Goal: Transaction & Acquisition: Purchase product/service

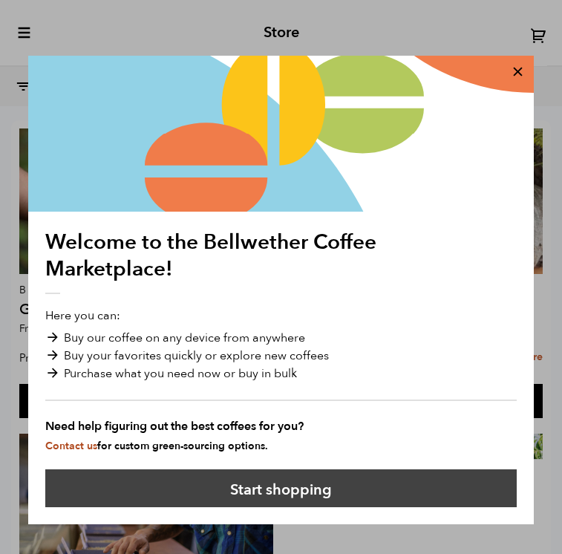
click at [391, 480] on button "Start shopping" at bounding box center [280, 488] width 471 height 38
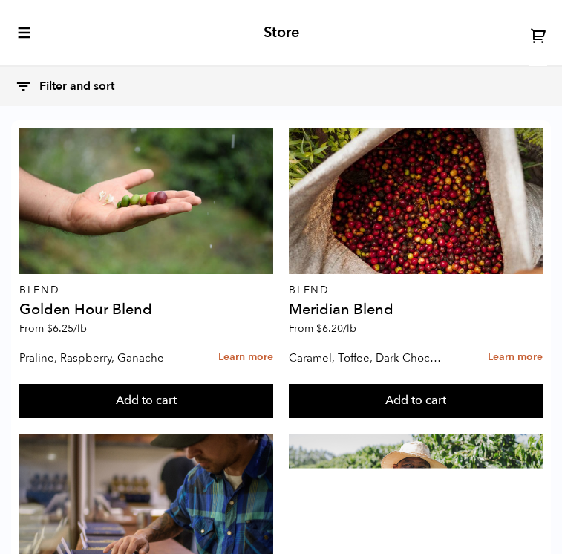
click at [537, 41] on icon at bounding box center [538, 35] width 17 height 17
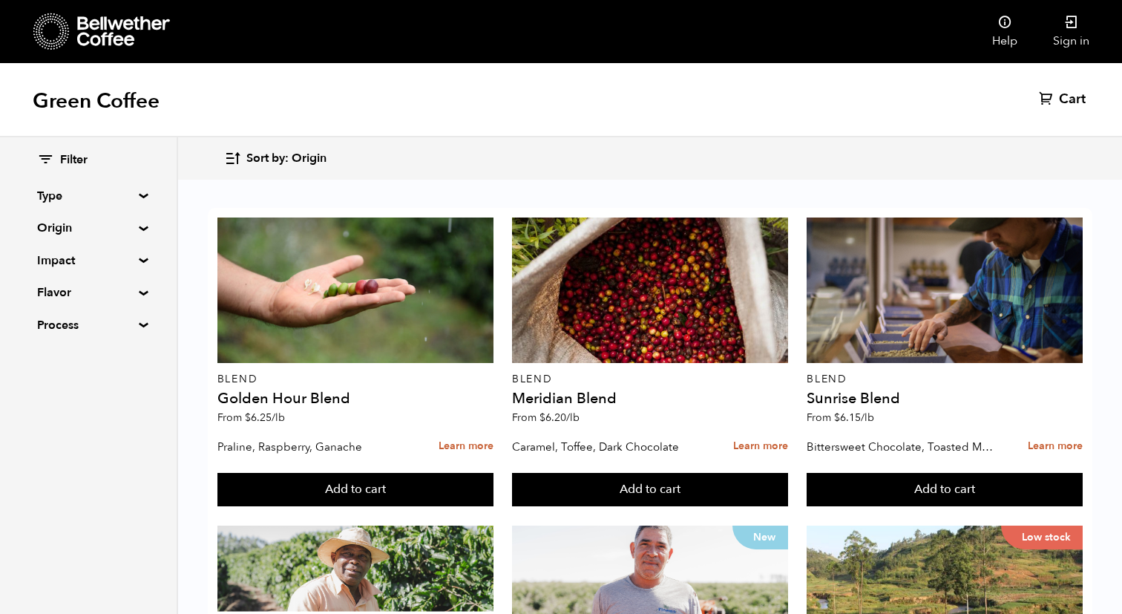
click at [312, 164] on span "Sort by: Origin" at bounding box center [286, 159] width 80 height 16
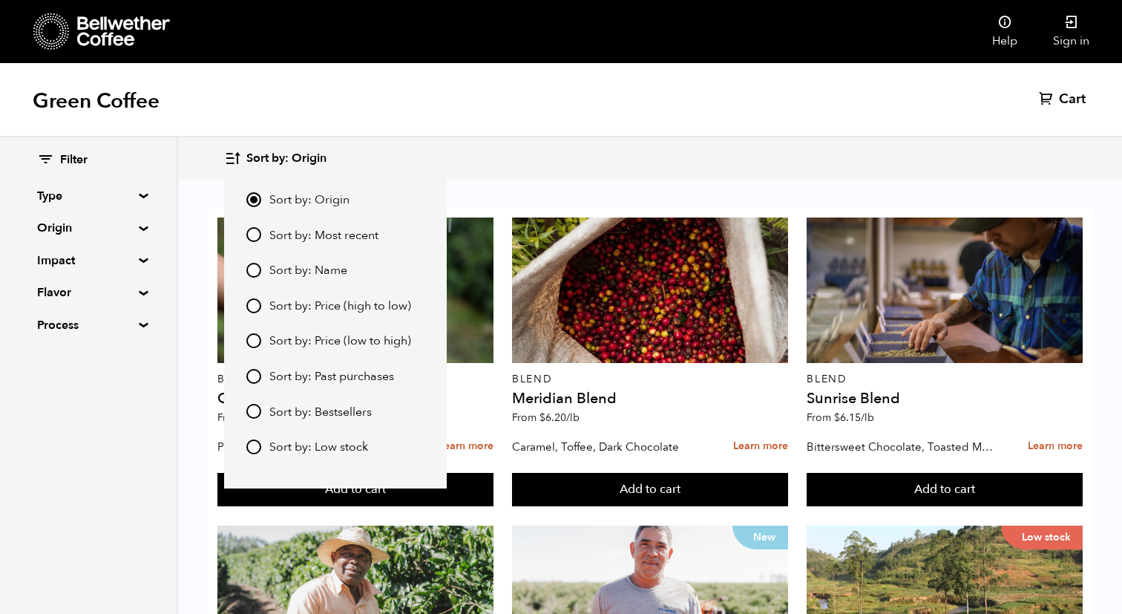
click at [341, 336] on span "Sort by: Price (low to high)" at bounding box center [340, 341] width 142 height 16
click at [261, 336] on input "Sort by: Price (low to high)" at bounding box center [253, 340] width 15 height 15
radio input "true"
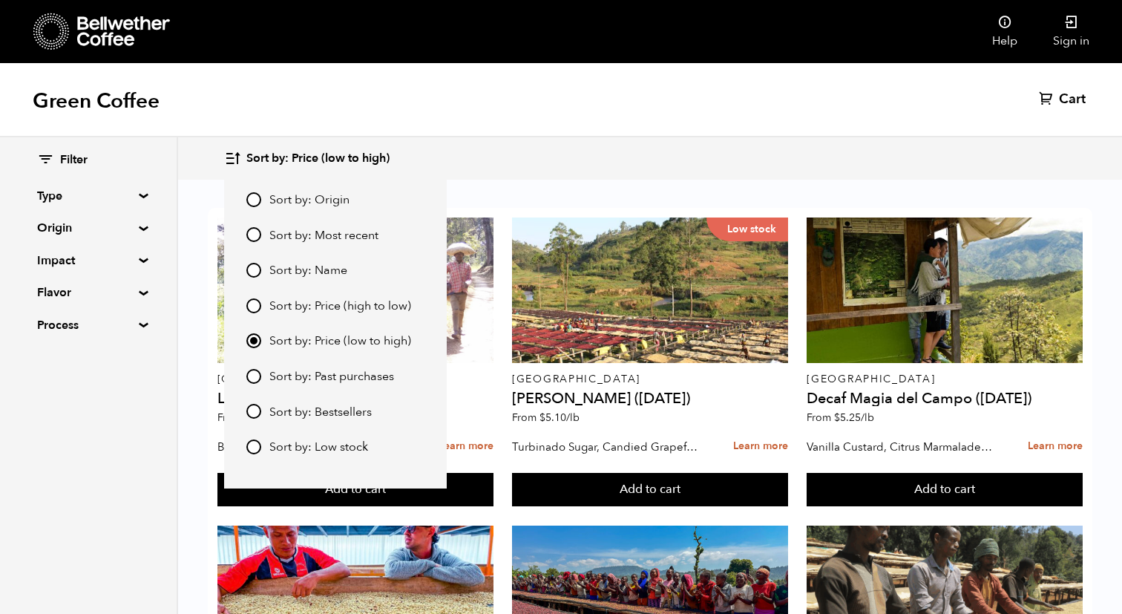
click at [561, 154] on div "Sort by: Price (low to high) Sort by: Origin Sort by: Most recent Sort by: Name…" at bounding box center [649, 158] width 851 height 35
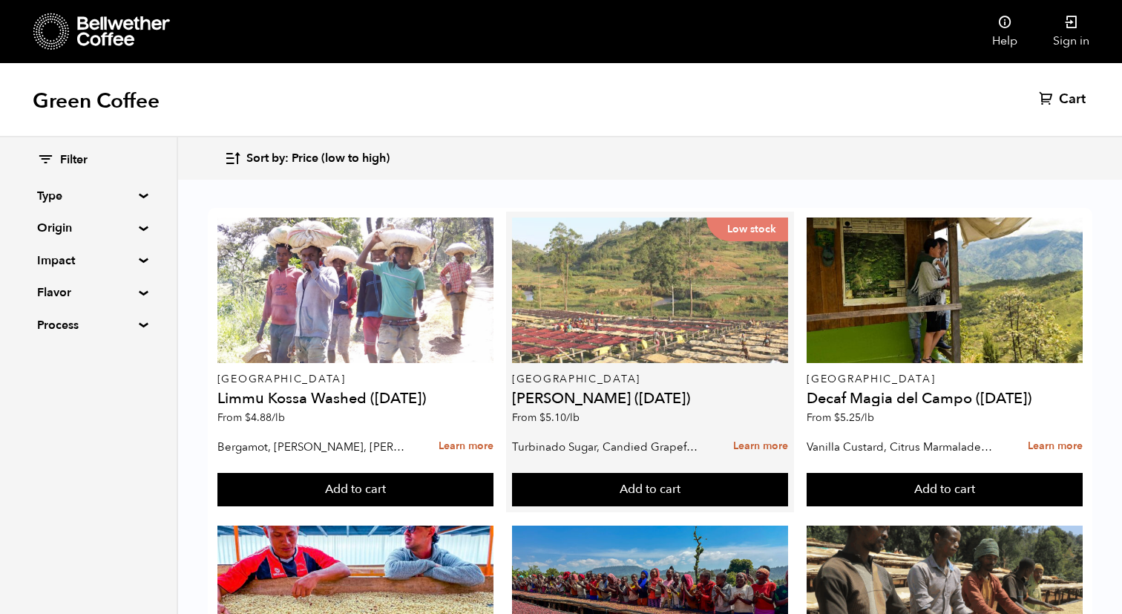
scroll to position [82, 0]
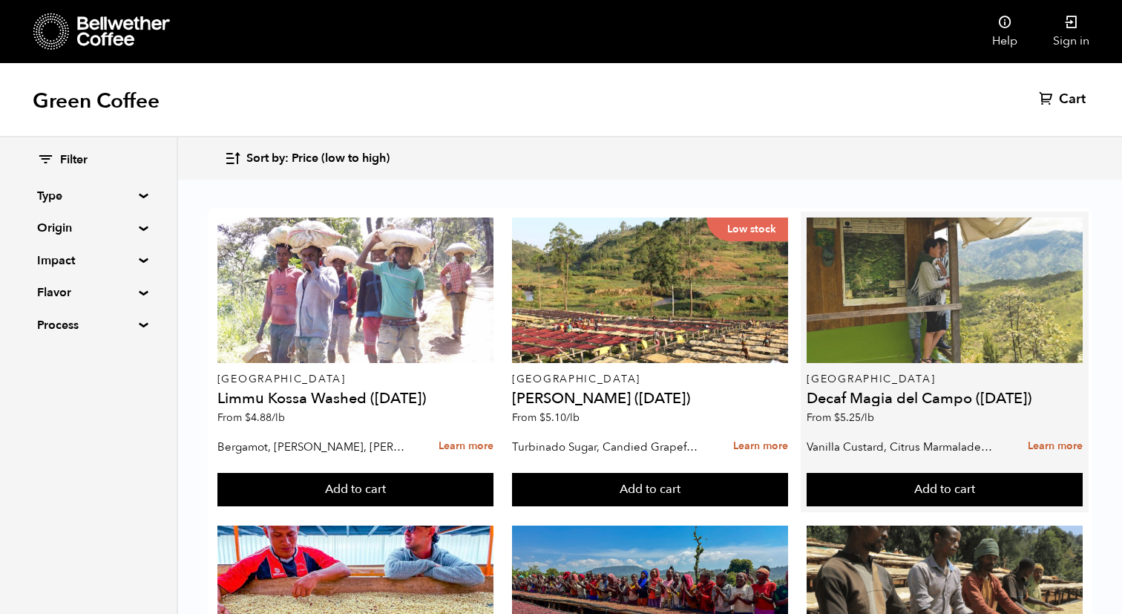
click at [561, 245] on div at bounding box center [945, 289] width 276 height 145
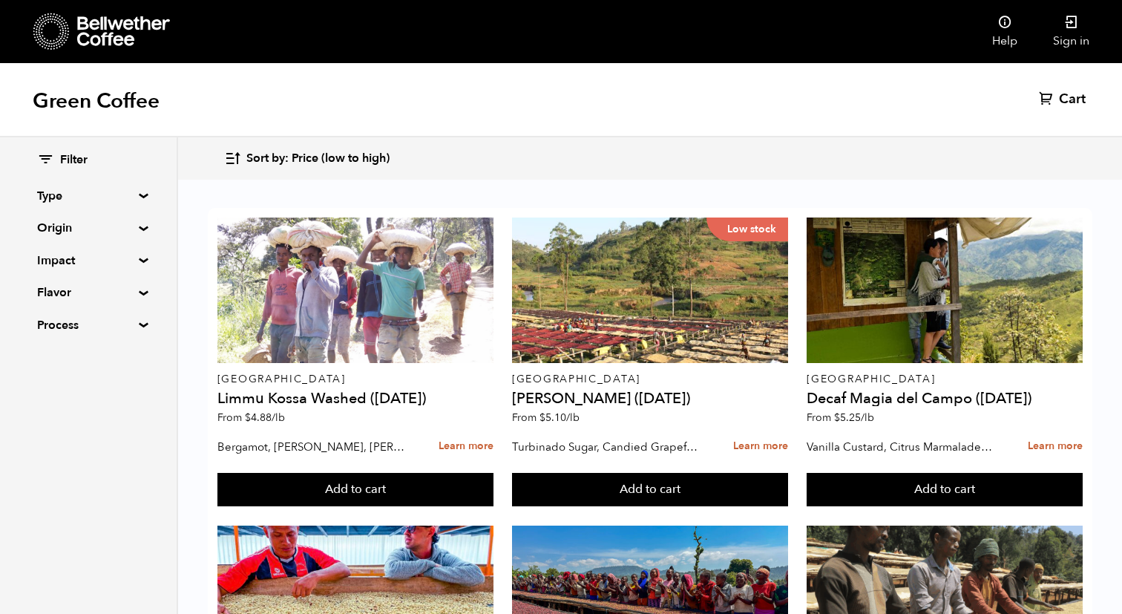
scroll to position [1480, 0]
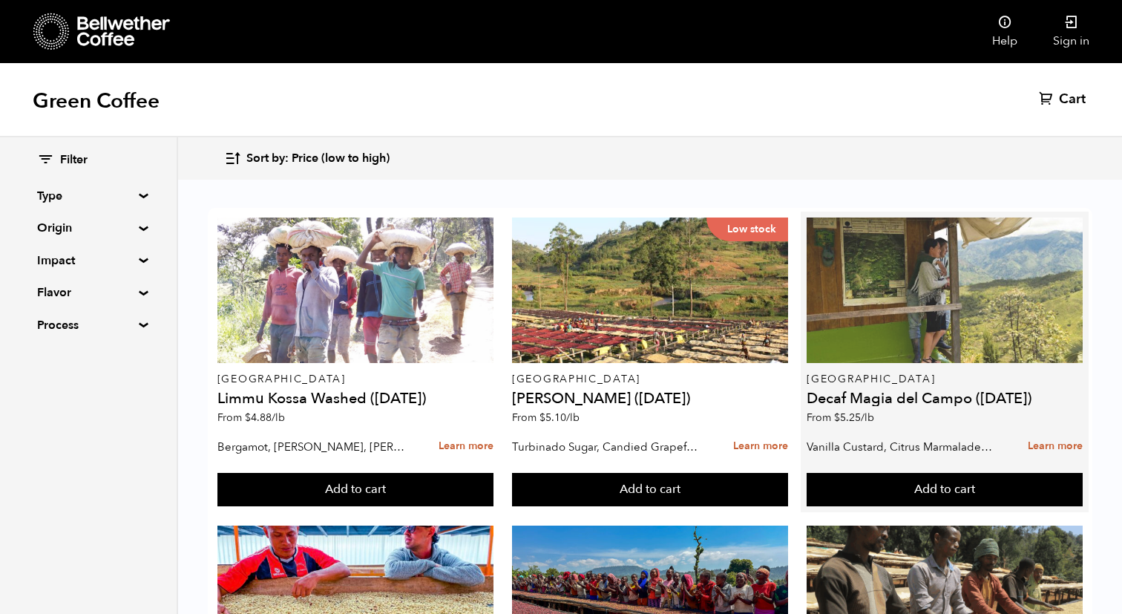
click at [561, 315] on div at bounding box center [945, 289] width 276 height 145
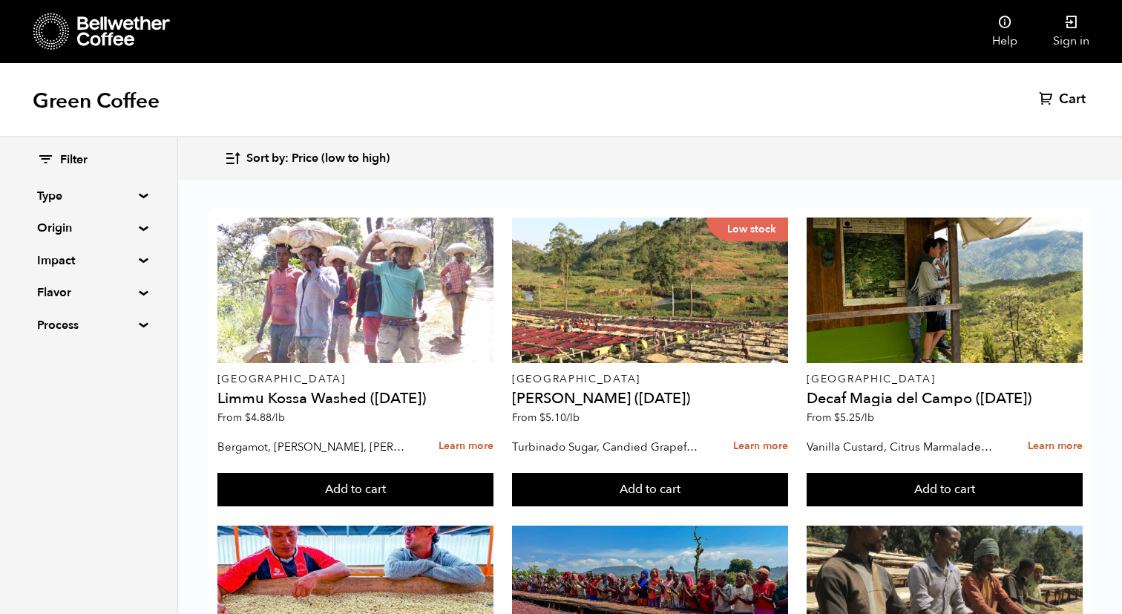
scroll to position [1480, 0]
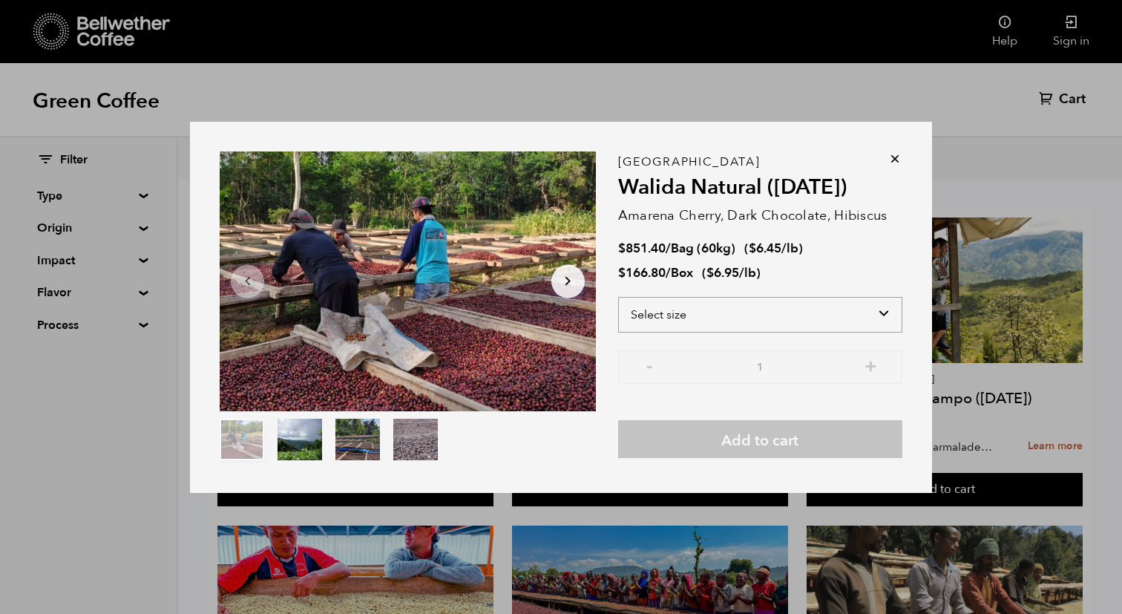
click at [561, 315] on select "Select size Bag (60kg) (132 lbs) Box (24 lbs)" at bounding box center [760, 315] width 284 height 36
select select "box"
click at [561, 297] on select "Select size Bag (60kg) (132 lbs) Box (24 lbs)" at bounding box center [760, 315] width 284 height 36
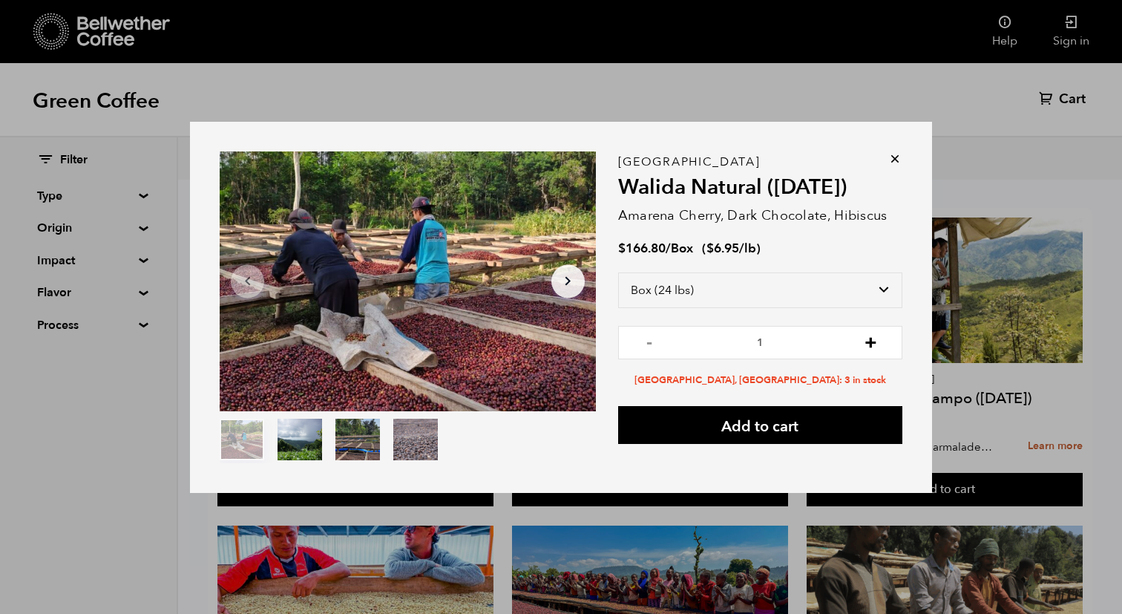
click at [561, 345] on button "+" at bounding box center [871, 340] width 19 height 15
type input "2"
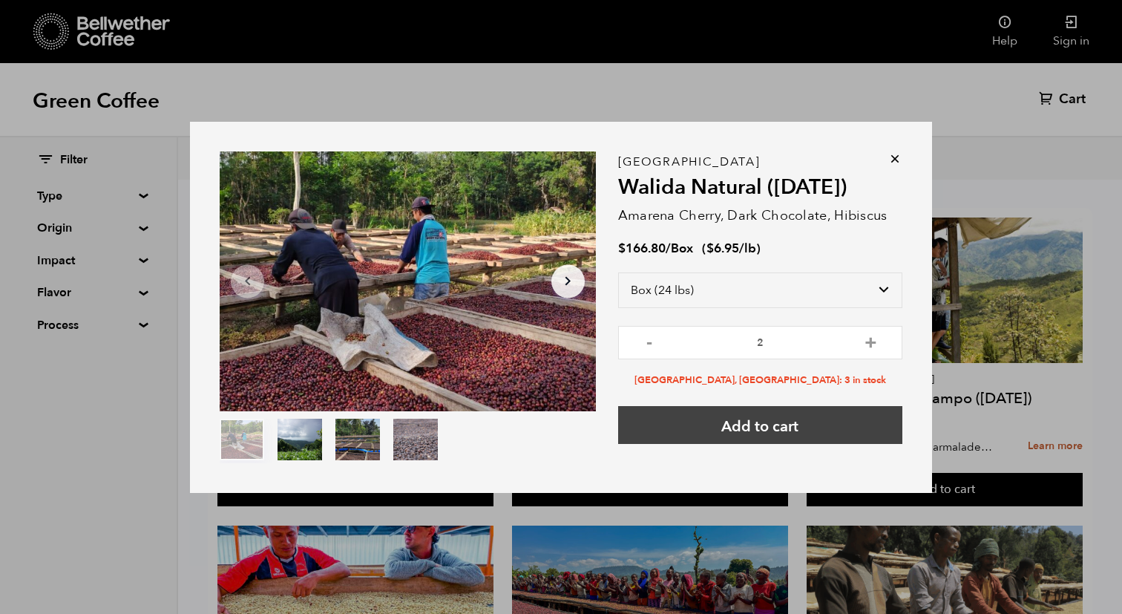
click at [561, 428] on button "Add to cart" at bounding box center [760, 425] width 284 height 38
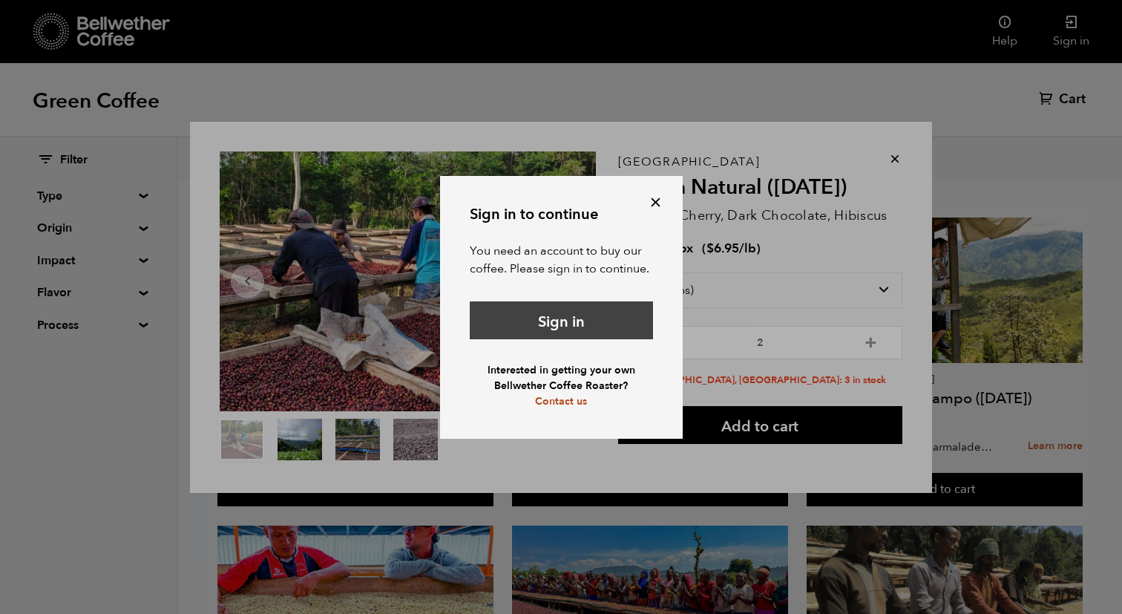
click at [561, 329] on link "Sign in" at bounding box center [561, 320] width 183 height 38
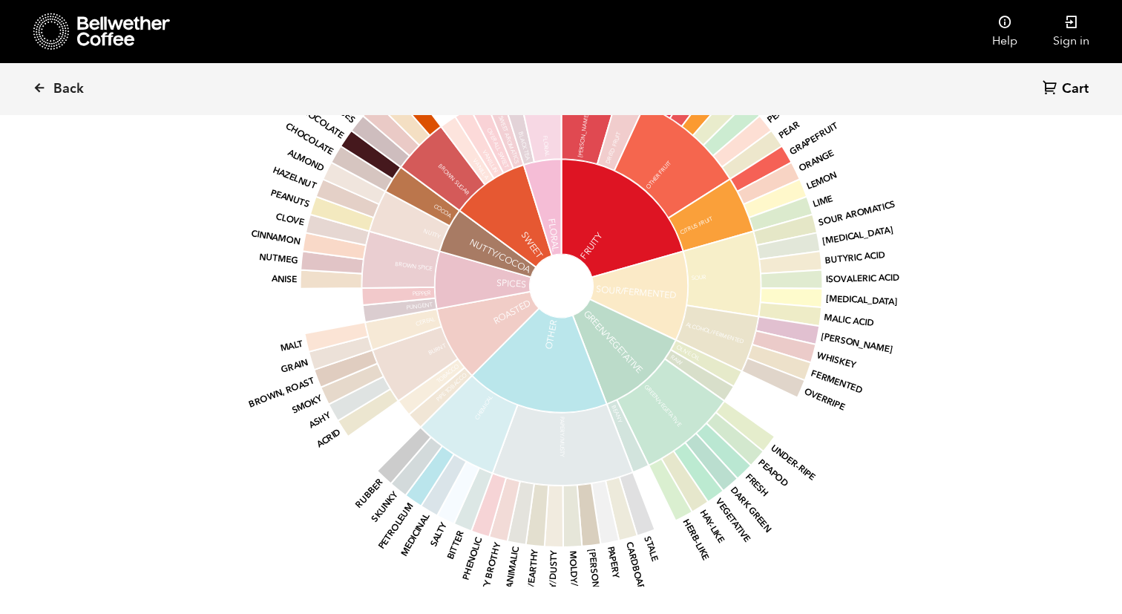
scroll to position [1367, 0]
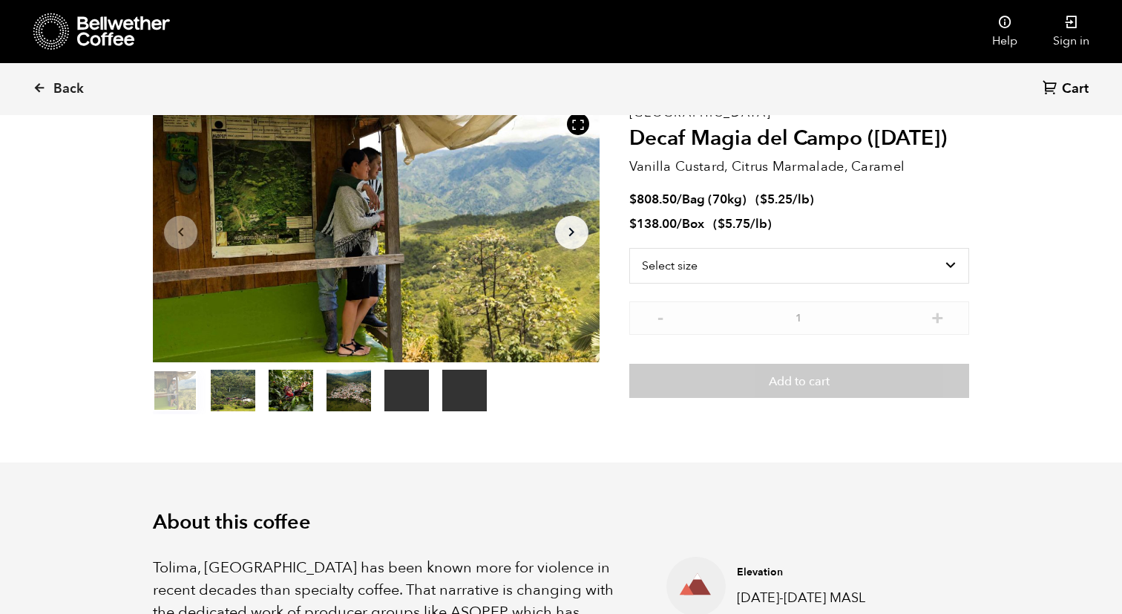
scroll to position [99, 0]
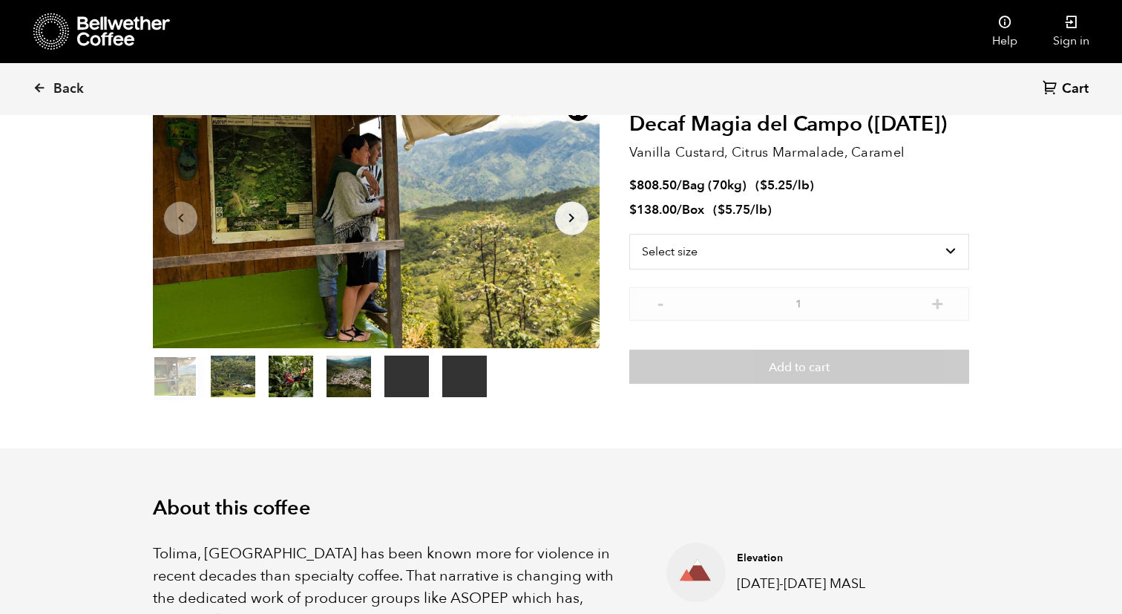
click at [414, 373] on button "item 4" at bounding box center [406, 380] width 45 height 42
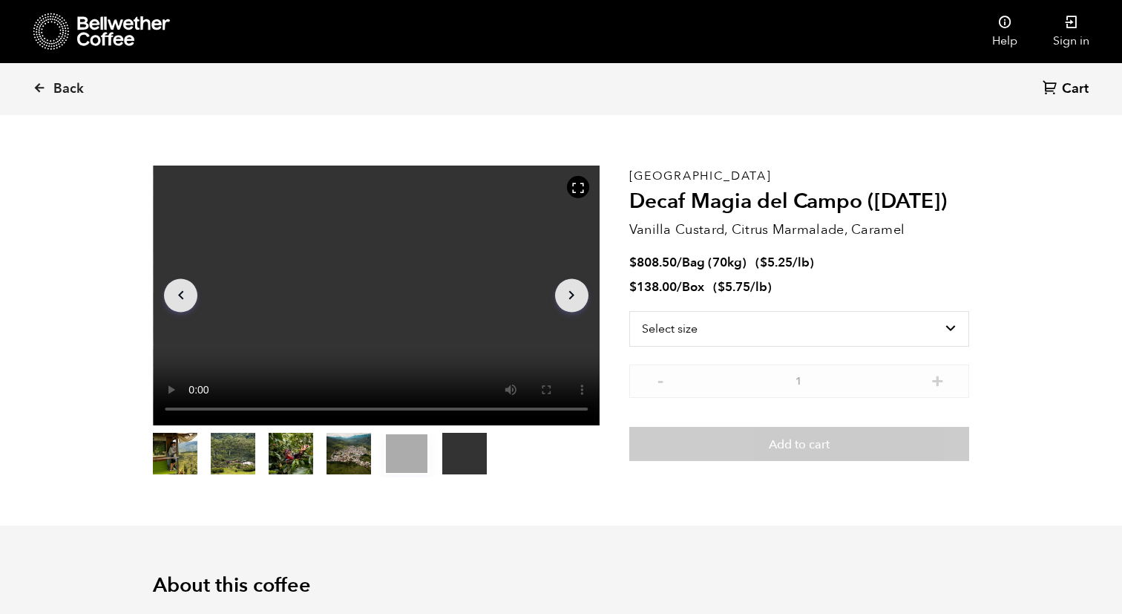
scroll to position [19, 0]
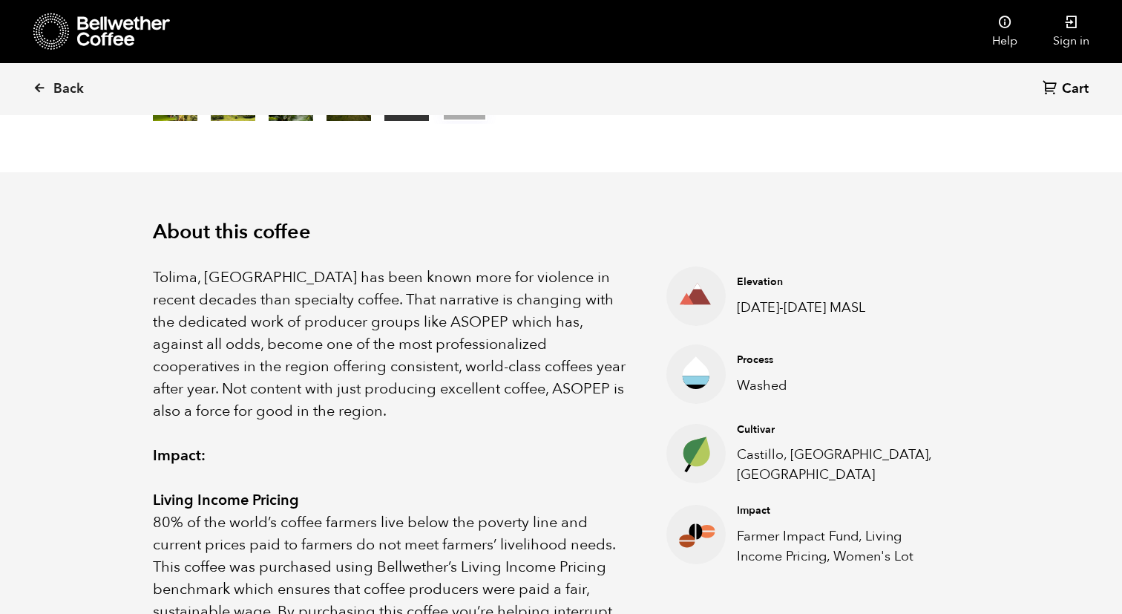
scroll to position [374, 0]
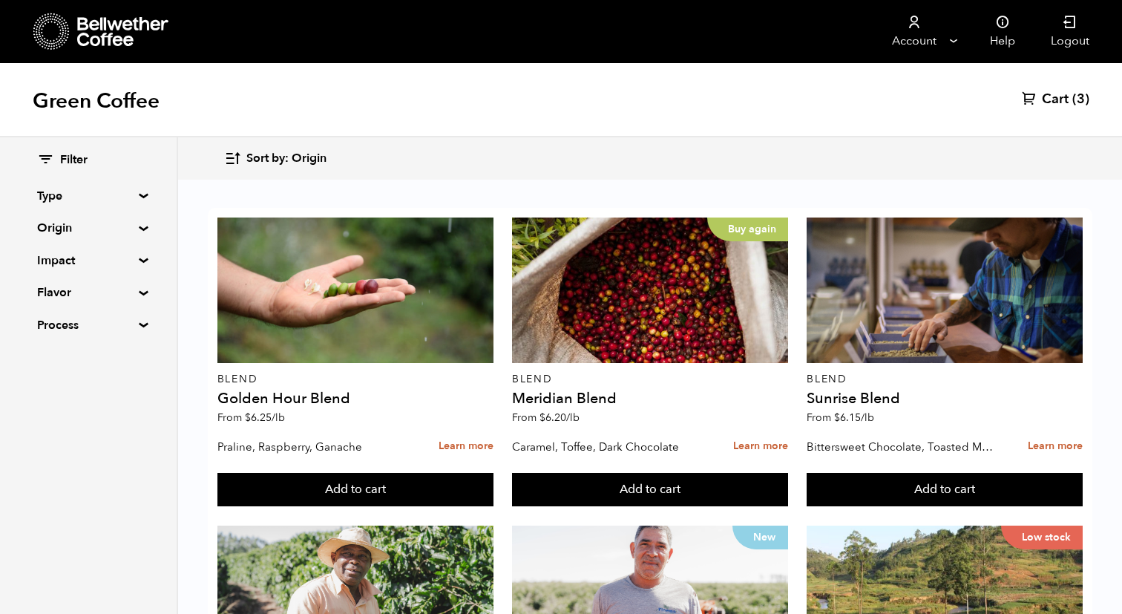
click at [284, 165] on span "Sort by: Origin" at bounding box center [286, 159] width 80 height 16
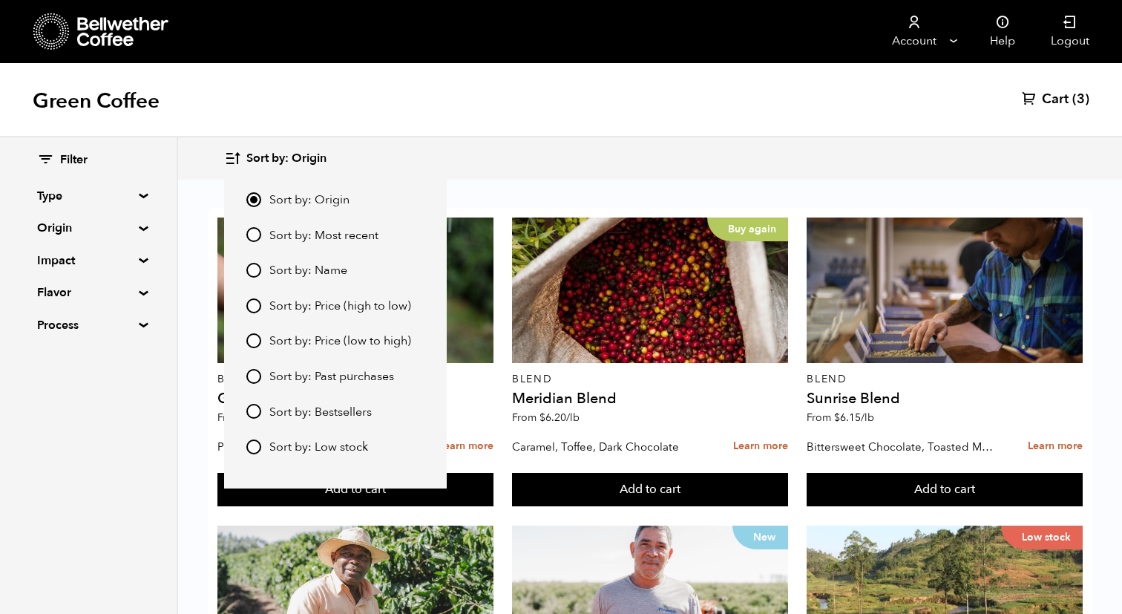
click at [320, 339] on span "Sort by: Price (low to high)" at bounding box center [340, 341] width 142 height 16
click at [261, 339] on input "Sort by: Price (low to high)" at bounding box center [253, 340] width 15 height 15
radio input "true"
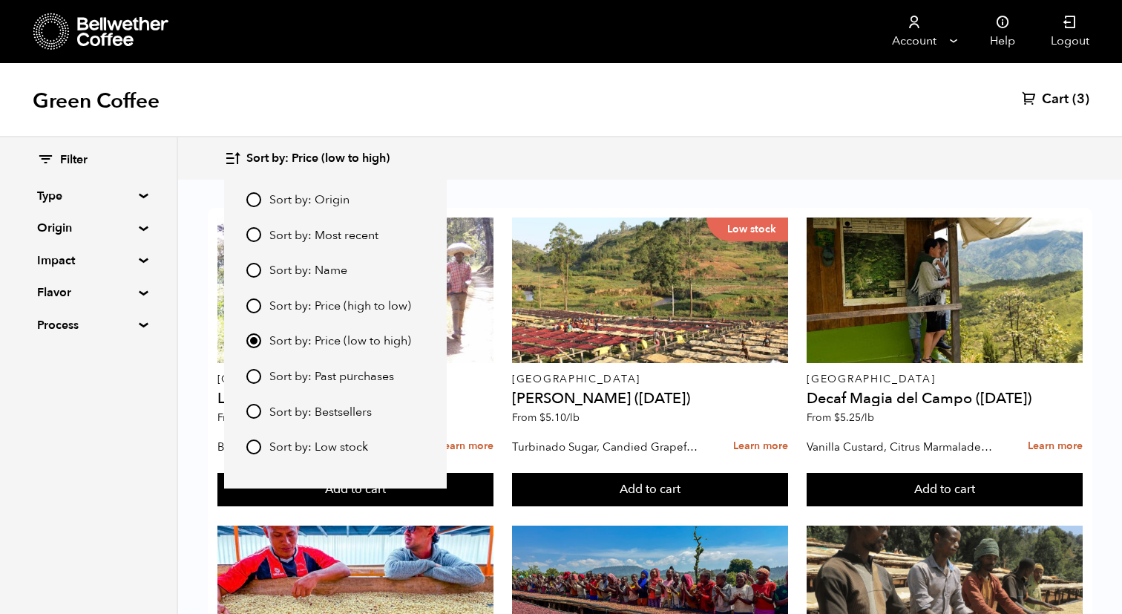
click at [563, 134] on div "Green Coffee Cart (3)" at bounding box center [561, 100] width 1122 height 74
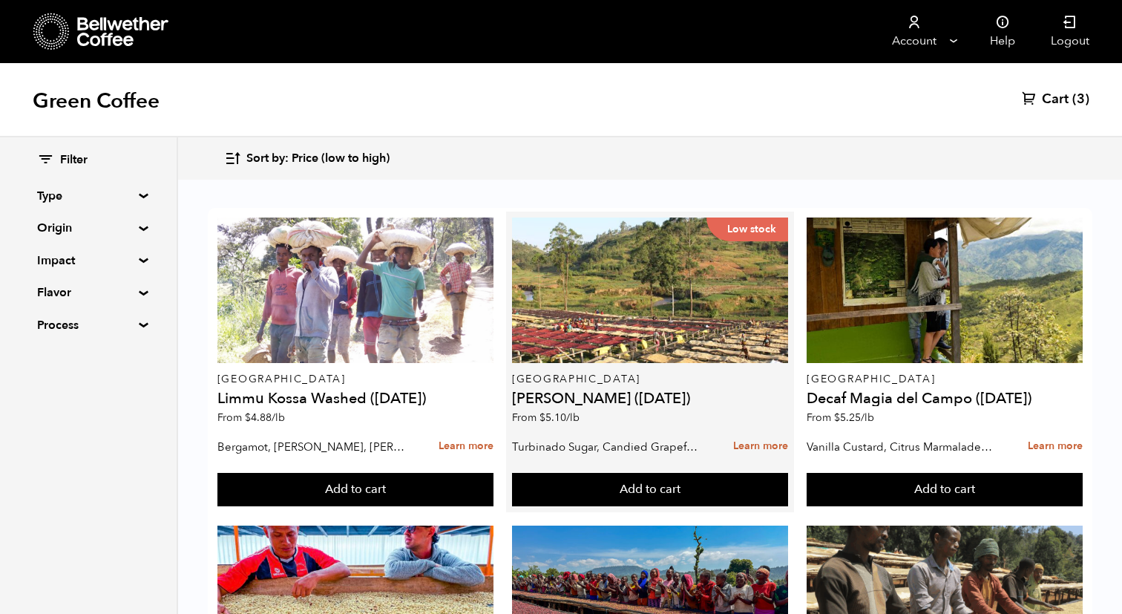
scroll to position [337, 0]
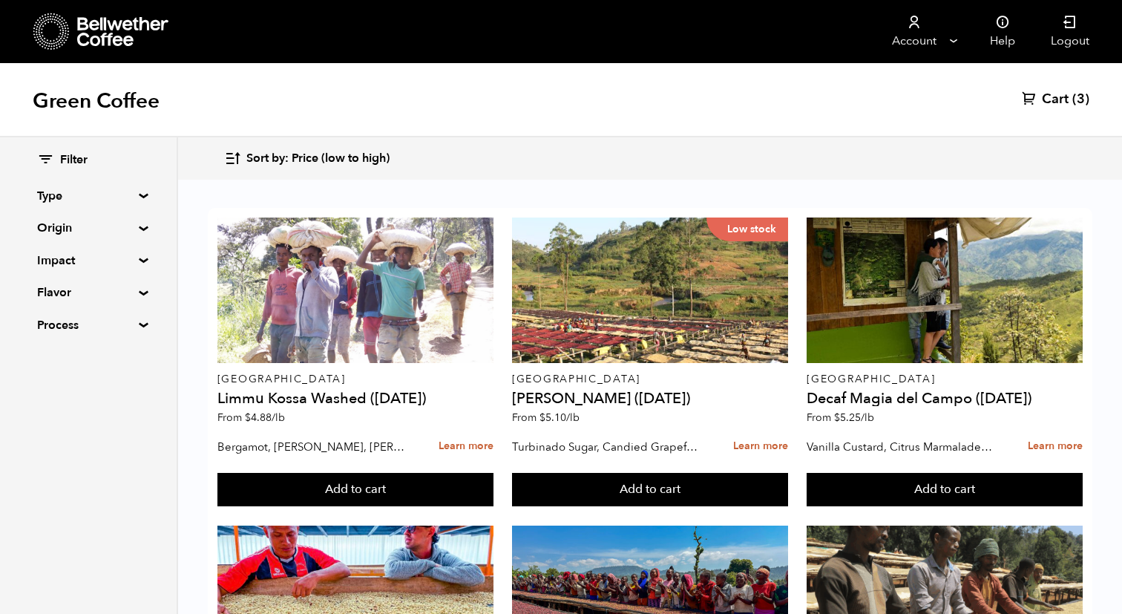
click at [1077, 102] on span "(3)" at bounding box center [1081, 100] width 17 height 18
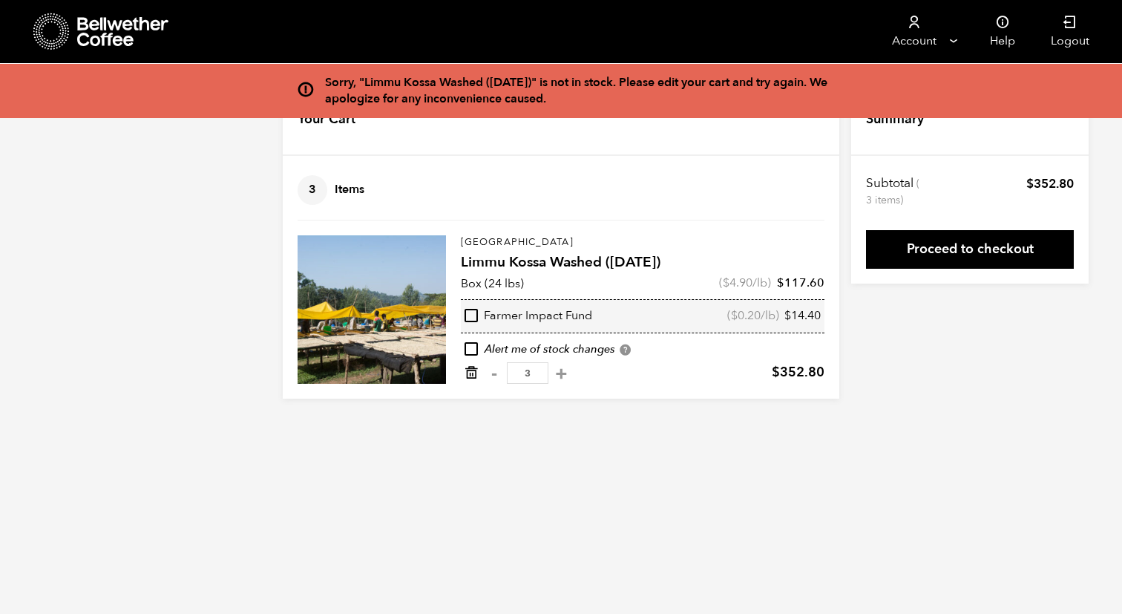
click at [477, 375] on icon "Remove from cart" at bounding box center [471, 372] width 15 height 15
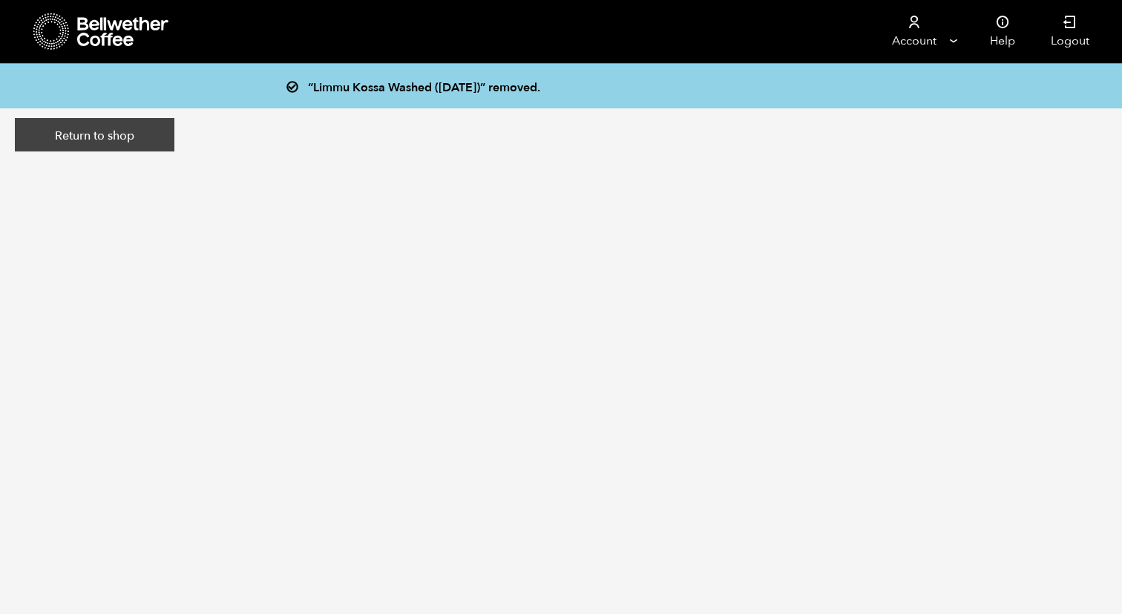
click at [66, 138] on link "Return to shop" at bounding box center [95, 135] width 160 height 34
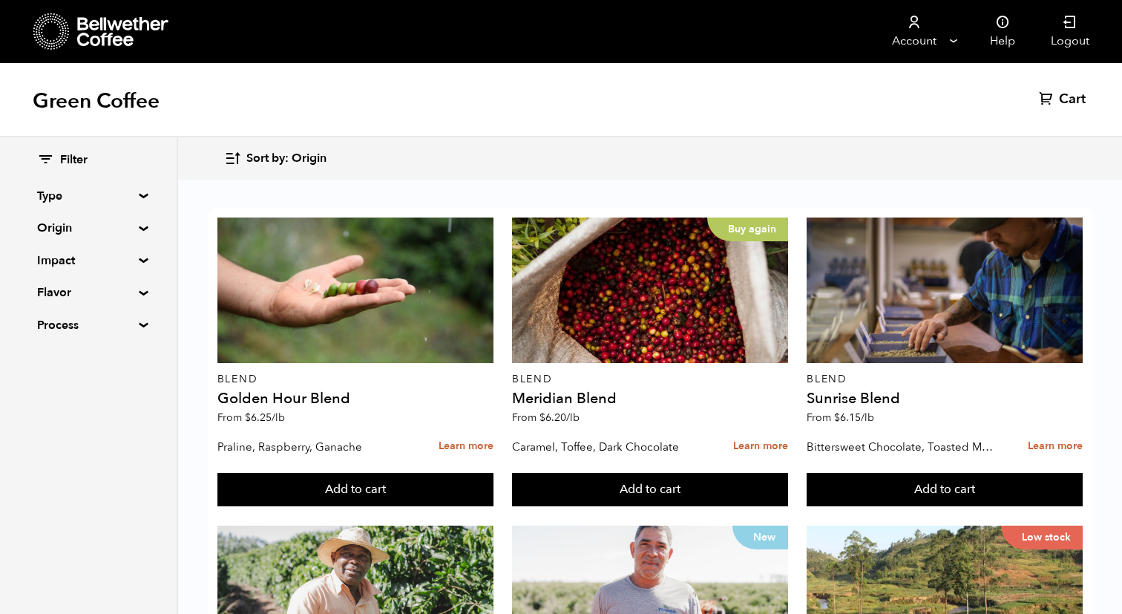
click at [243, 145] on button "Sort by: Origin" at bounding box center [275, 158] width 102 height 35
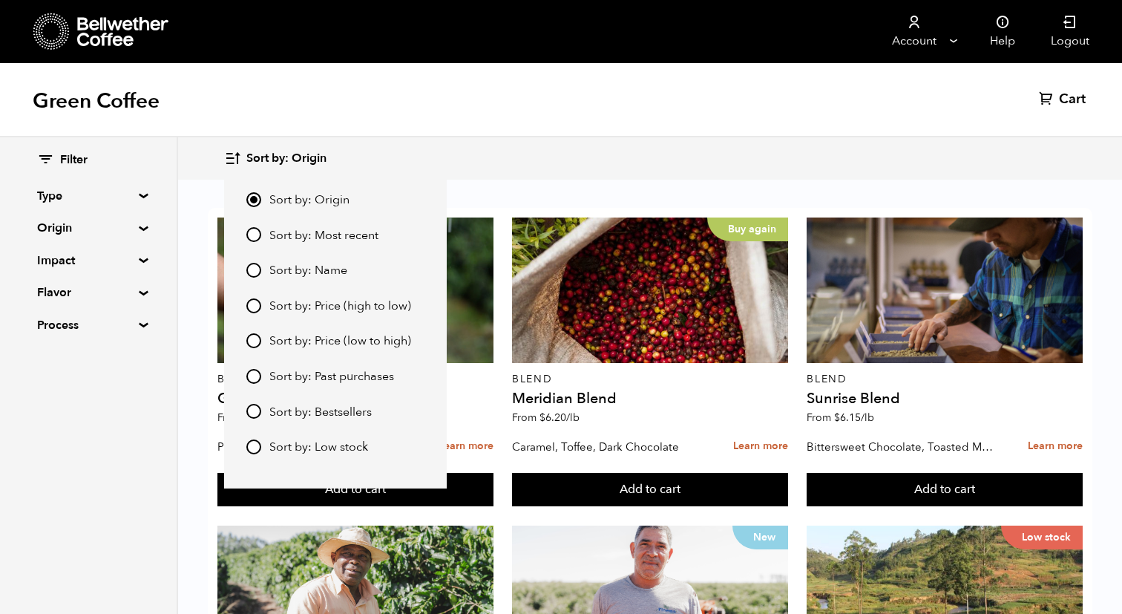
click at [292, 338] on span "Sort by: Price (low to high)" at bounding box center [340, 341] width 142 height 16
click at [261, 338] on input "Sort by: Price (low to high)" at bounding box center [253, 340] width 15 height 15
radio input "true"
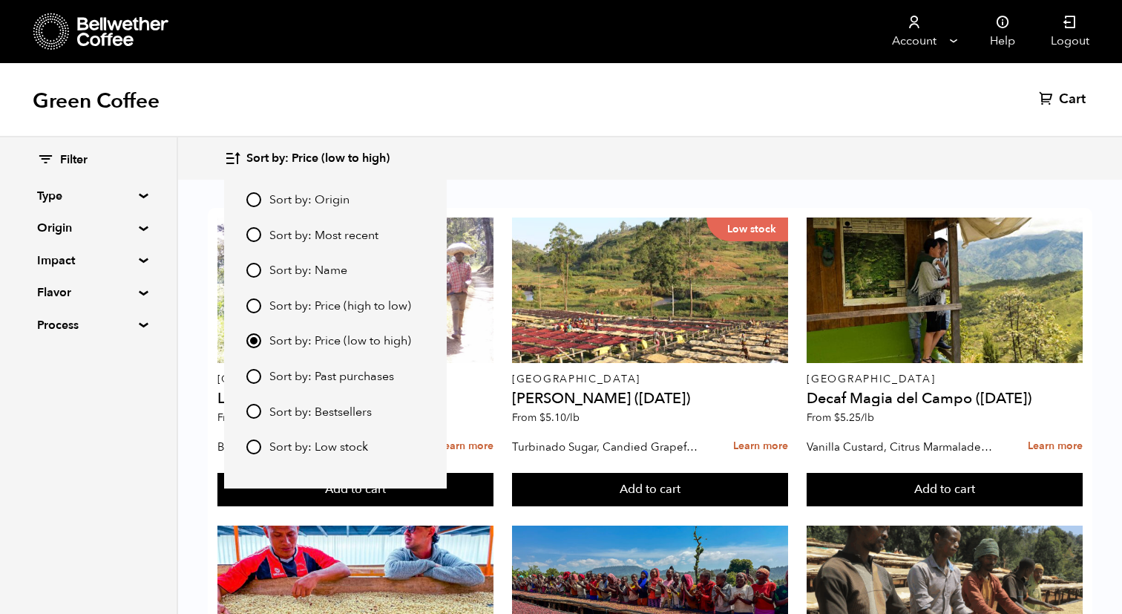
click at [520, 151] on div "Sort by: Price (low to high) Sort by: Origin Sort by: Most recent Sort by: Name…" at bounding box center [649, 158] width 851 height 35
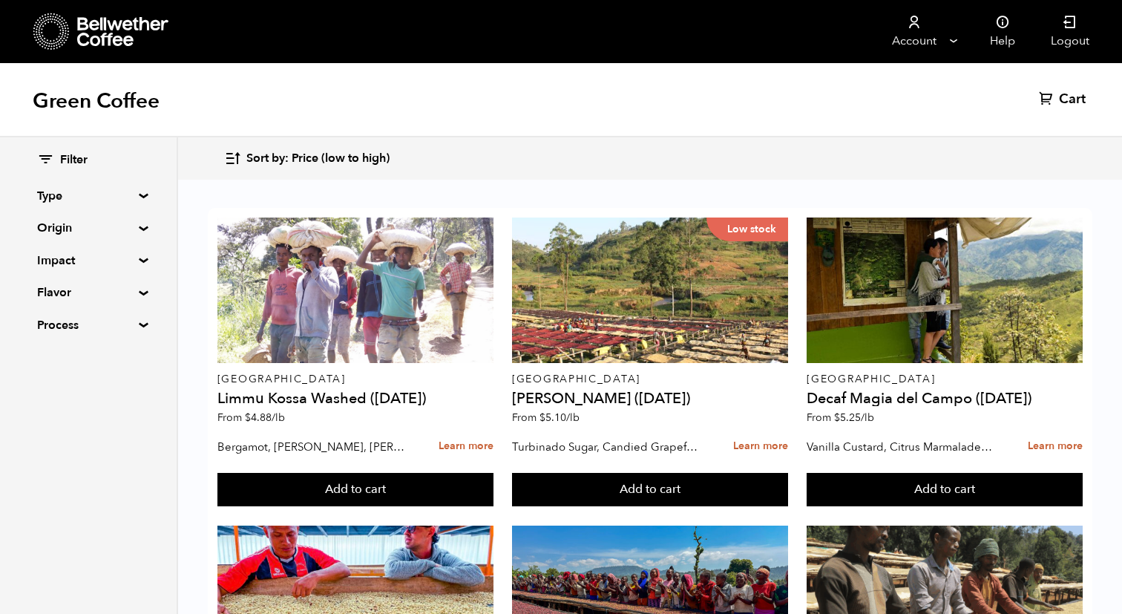
scroll to position [1476, 0]
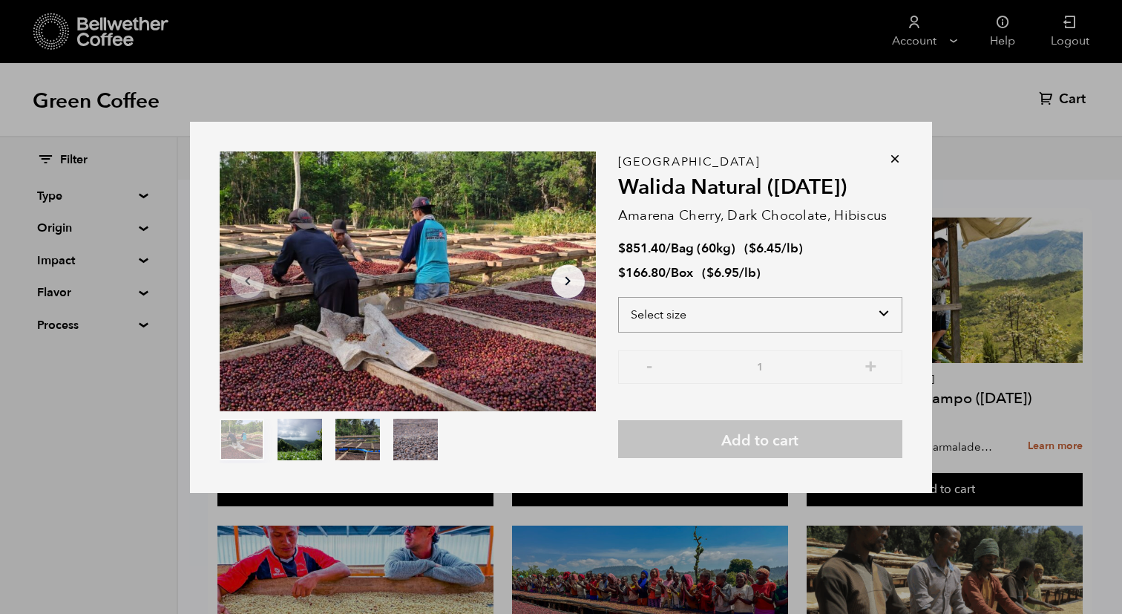
click at [815, 312] on select "Select size Bag (60kg) (132 lbs) Box (24 lbs)" at bounding box center [760, 315] width 284 height 36
select select "box"
click at [618, 297] on select "Select size Bag (60kg) (132 lbs) Box (24 lbs)" at bounding box center [760, 315] width 284 height 36
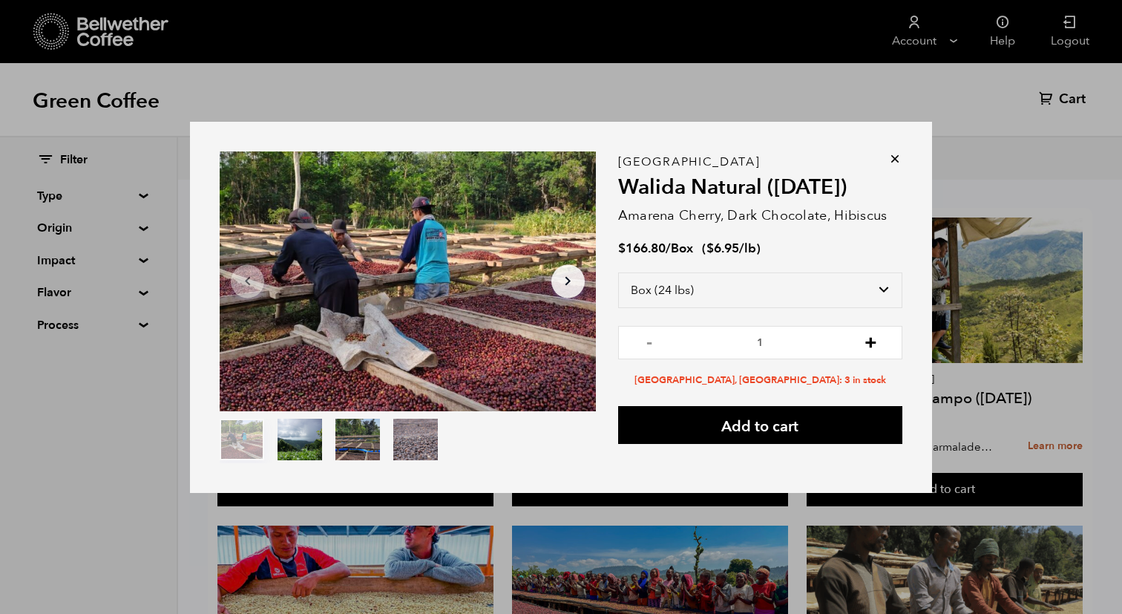
click at [871, 346] on button "+" at bounding box center [871, 340] width 19 height 15
type input "2"
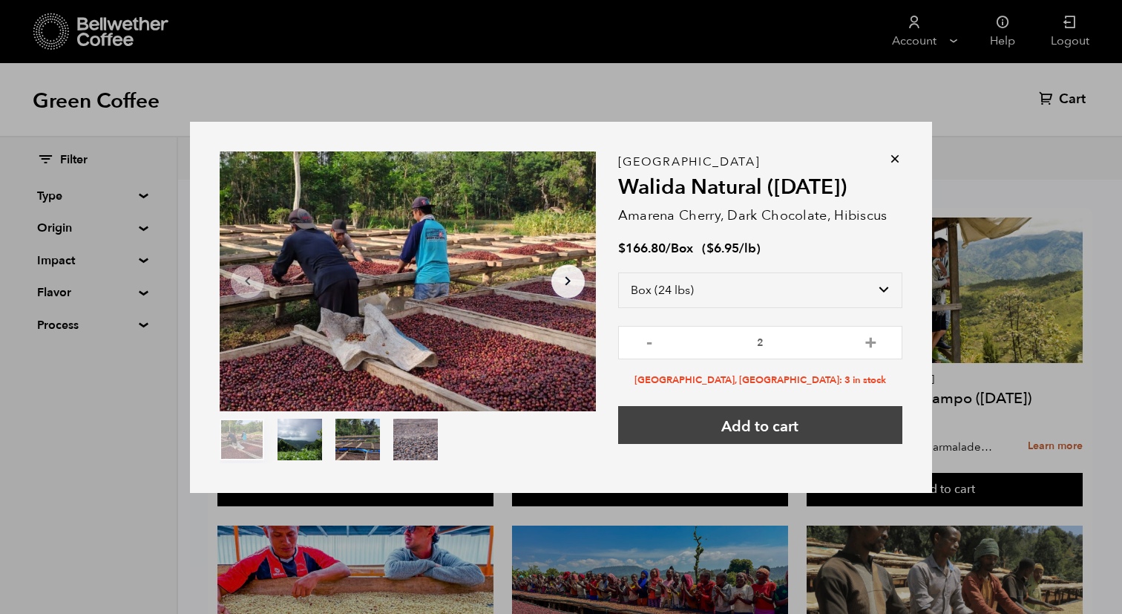
click at [821, 431] on button "Add to cart" at bounding box center [760, 425] width 284 height 38
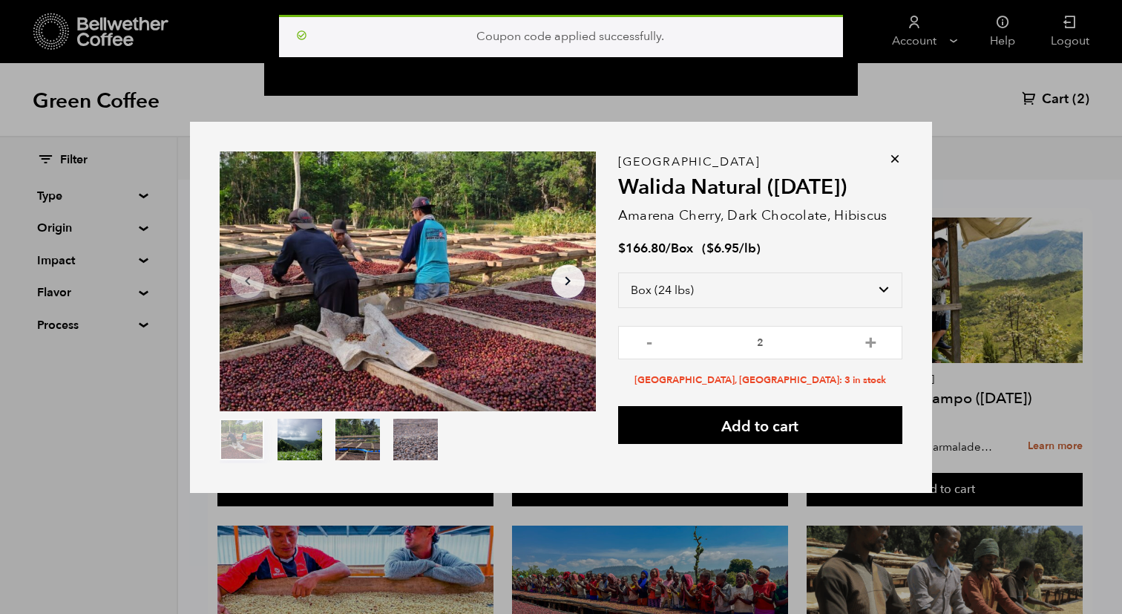
click at [985, 381] on div "Item 1 of 4 Arrow Left Arrow Right item 0 item 1 item 2 item 3 Item 1 of 4 Coup…" at bounding box center [561, 307] width 1122 height 614
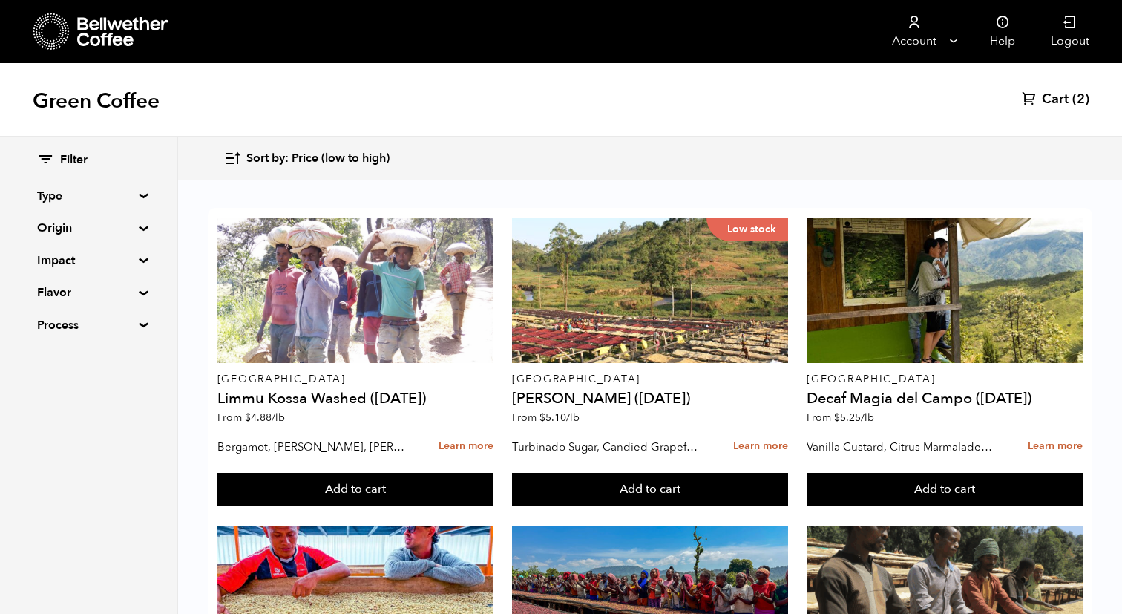
scroll to position [594, 0]
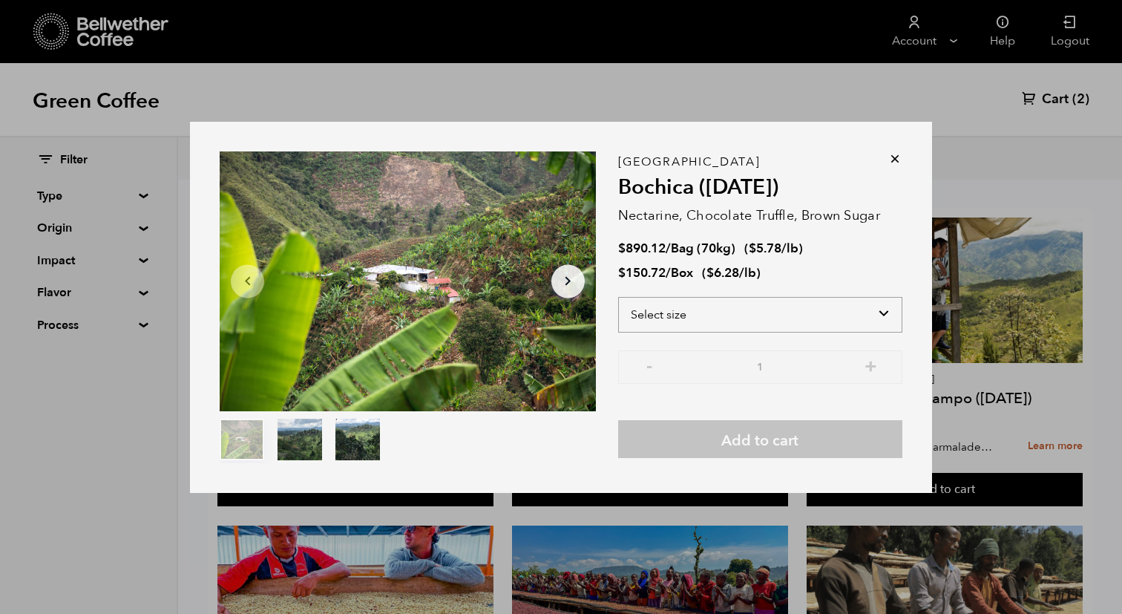
click at [822, 324] on select "Select size Bag (70kg) (154 lbs) Box (24 lbs)" at bounding box center [760, 315] width 284 height 36
select select "box"
click at [618, 297] on select "Select size Bag (70kg) (154 lbs) Box (24 lbs)" at bounding box center [760, 315] width 284 height 36
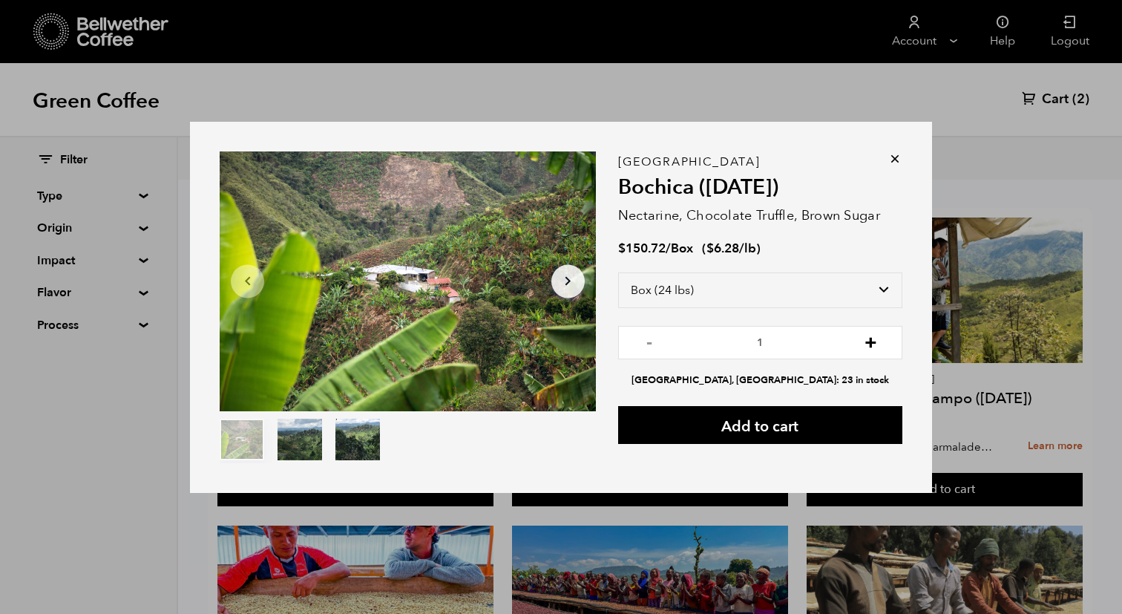
click at [870, 348] on button "+" at bounding box center [871, 340] width 19 height 15
type input "2"
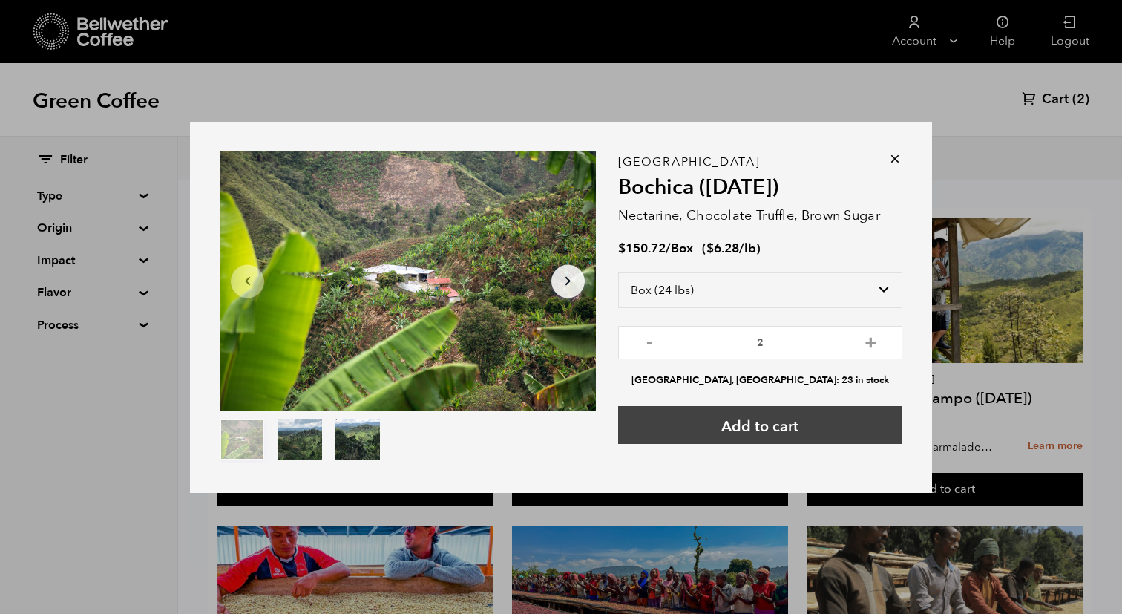
click at [819, 436] on button "Add to cart" at bounding box center [760, 425] width 284 height 38
click at [792, 436] on button "Add to cart" at bounding box center [760, 425] width 284 height 38
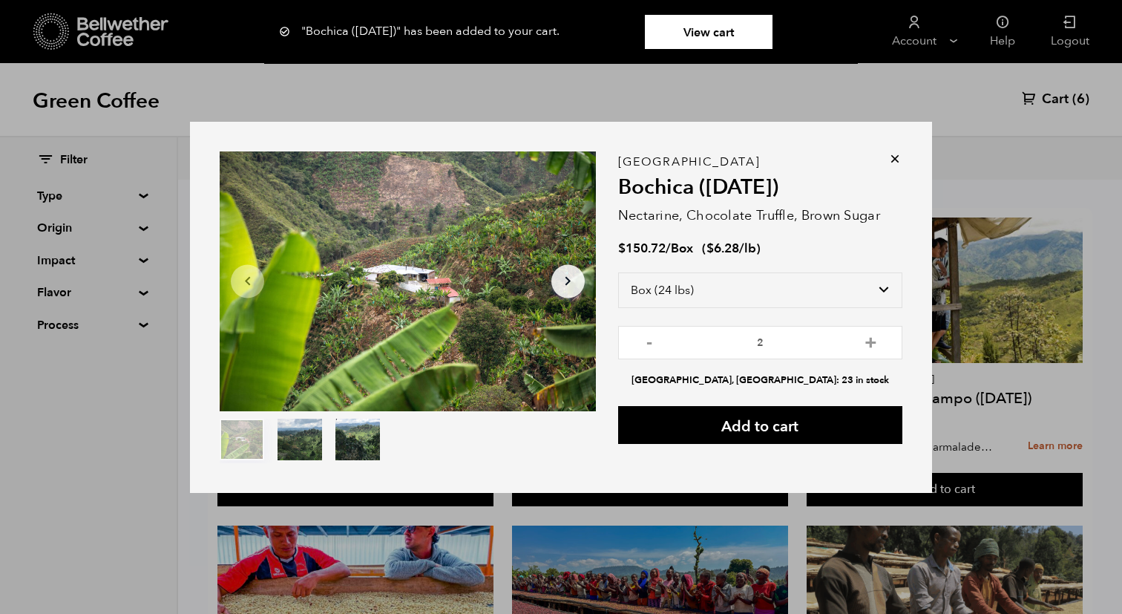
click at [894, 158] on icon at bounding box center [895, 158] width 15 height 15
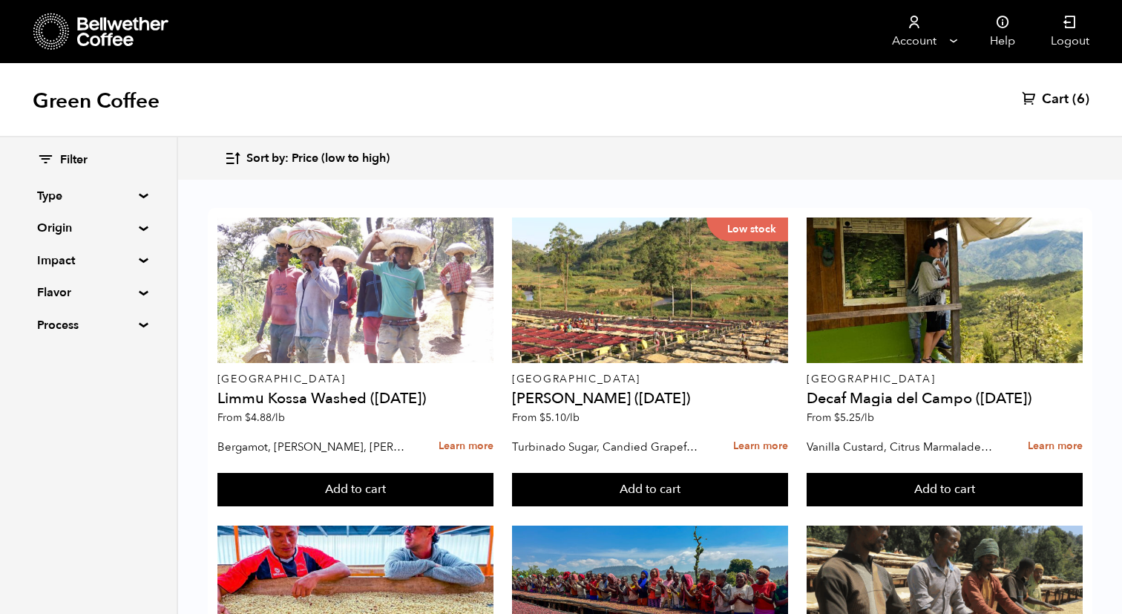
scroll to position [101, 0]
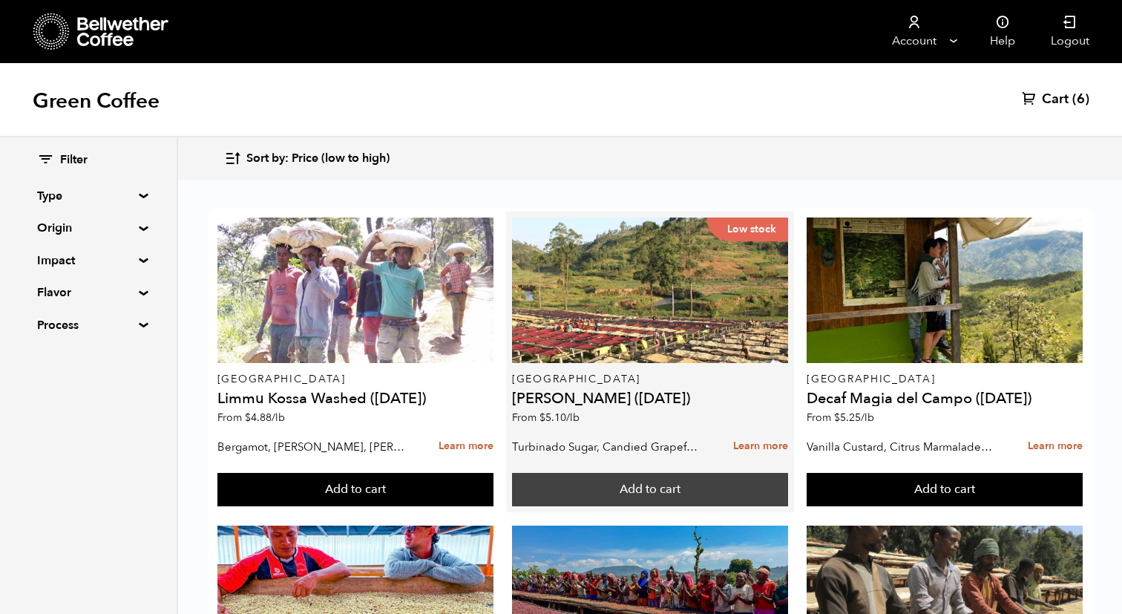
click at [766, 473] on button "Add to cart" at bounding box center [650, 490] width 276 height 34
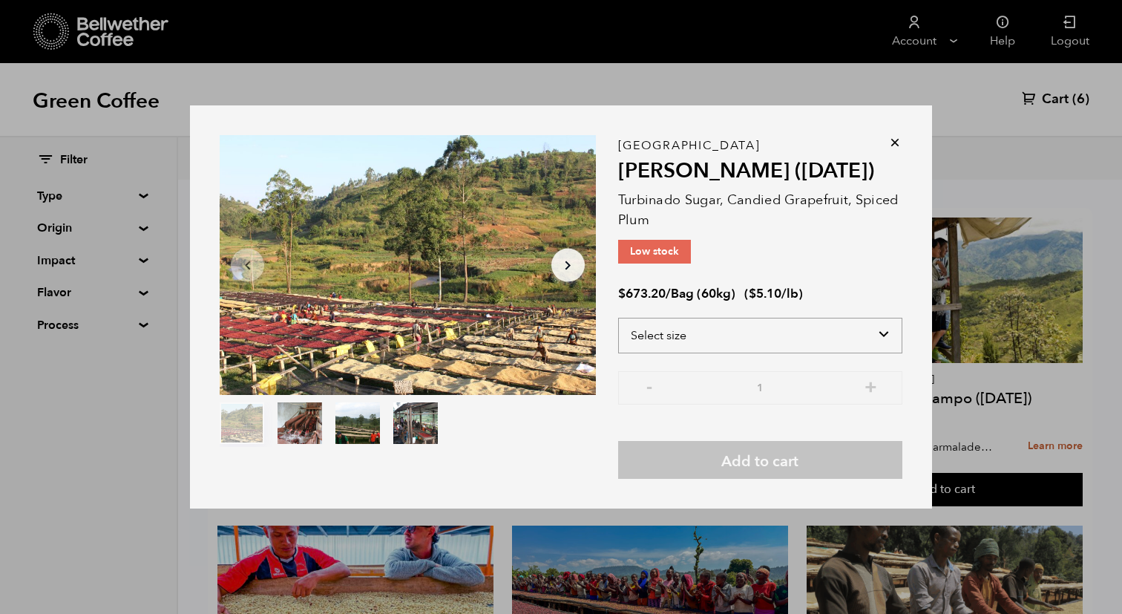
click at [818, 338] on select "Select size Bag (60kg) (132 lbs)" at bounding box center [760, 336] width 284 height 36
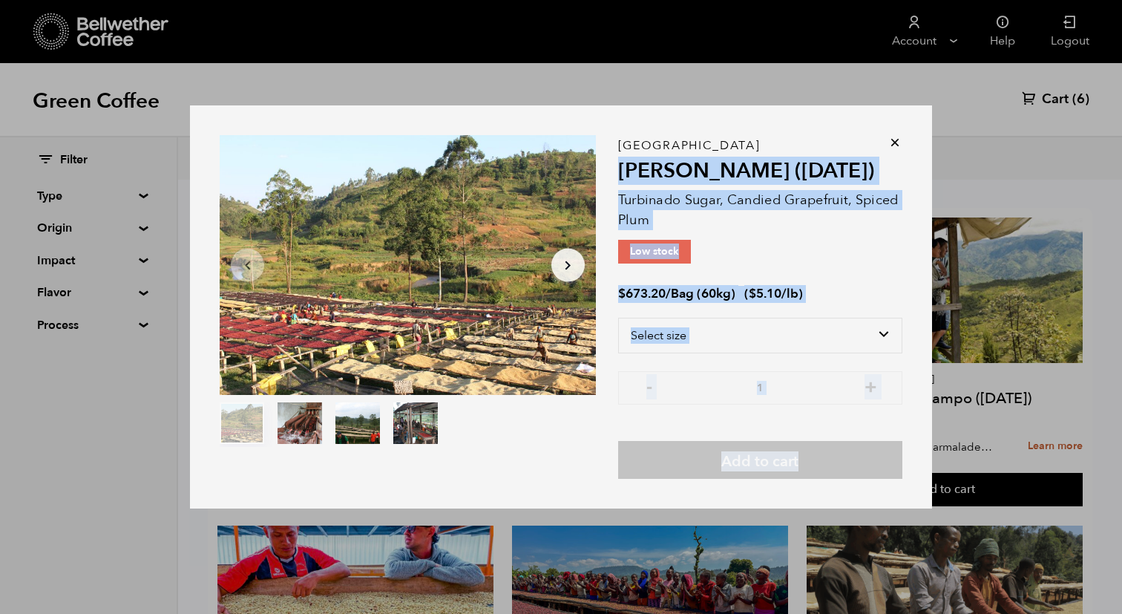
drag, startPoint x: 886, startPoint y: 145, endPoint x: 894, endPoint y: 142, distance: 9.6
click at [888, 143] on div "Item 1 of 4 Arrow Left Arrow Right item 0 item 1 item 2 item 3 Item 1 of 4 Buru…" at bounding box center [561, 306] width 742 height 403
click at [894, 144] on icon at bounding box center [895, 142] width 15 height 15
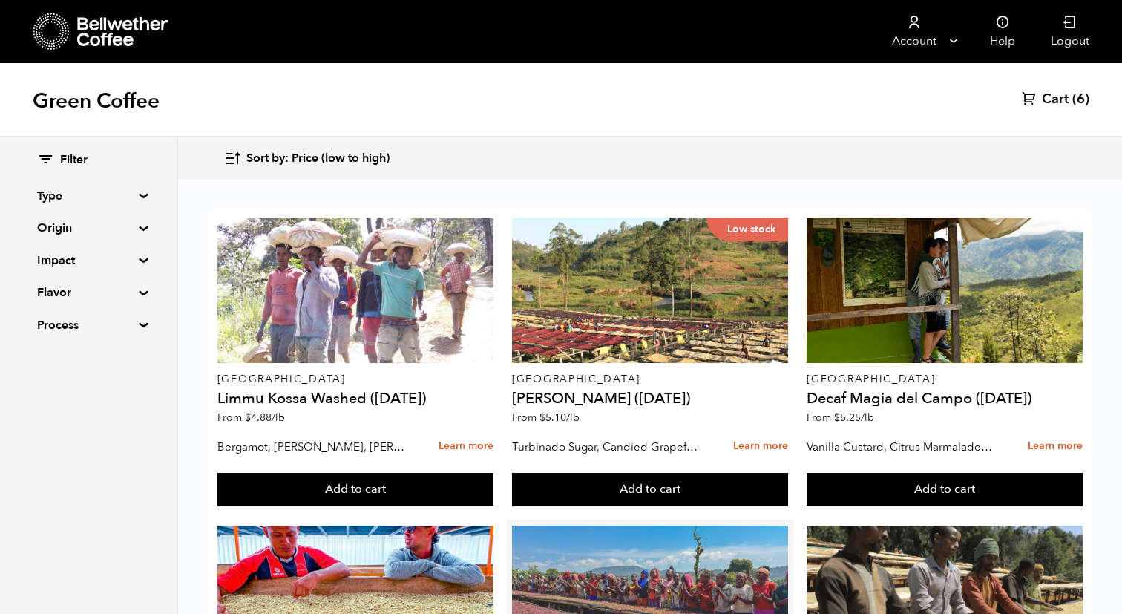
scroll to position [233, 0]
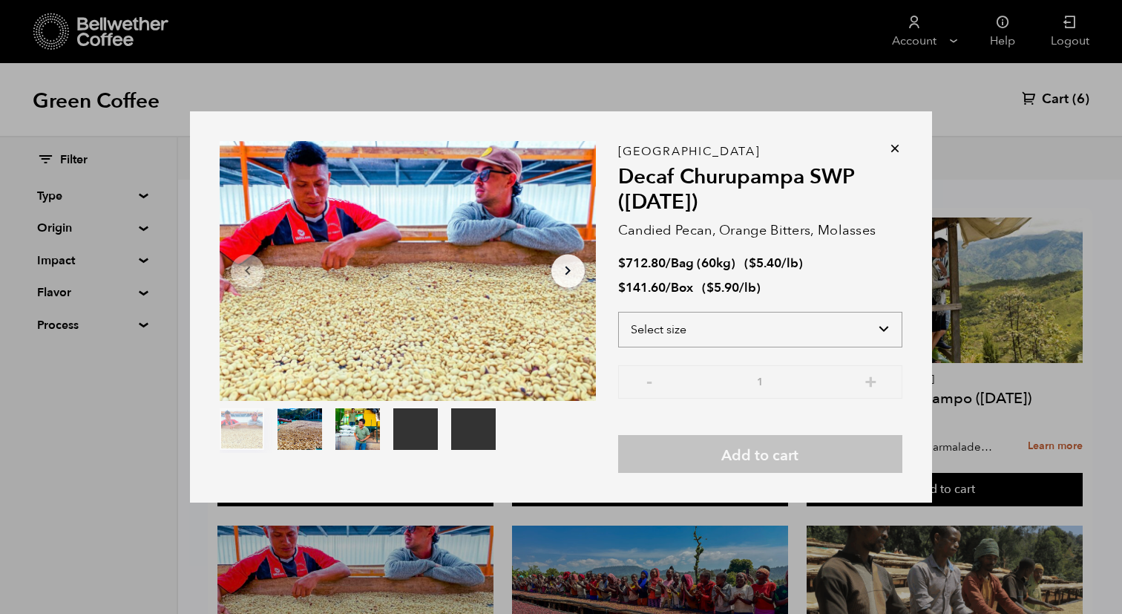
click at [685, 319] on select "Select size Bag (60kg) (132 lbs) Box (24 lbs)" at bounding box center [760, 330] width 284 height 36
select select "box"
click at [618, 312] on select "Select size Bag (60kg) (132 lbs) Box (24 lbs)" at bounding box center [760, 330] width 284 height 36
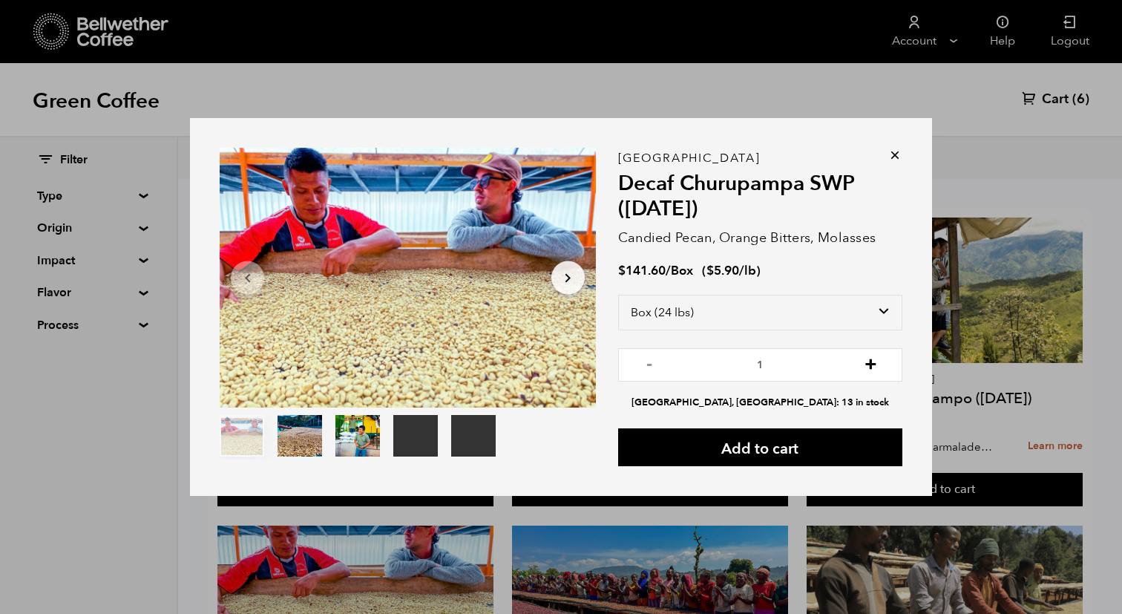
click at [865, 370] on button "+" at bounding box center [871, 363] width 19 height 15
type input "2"
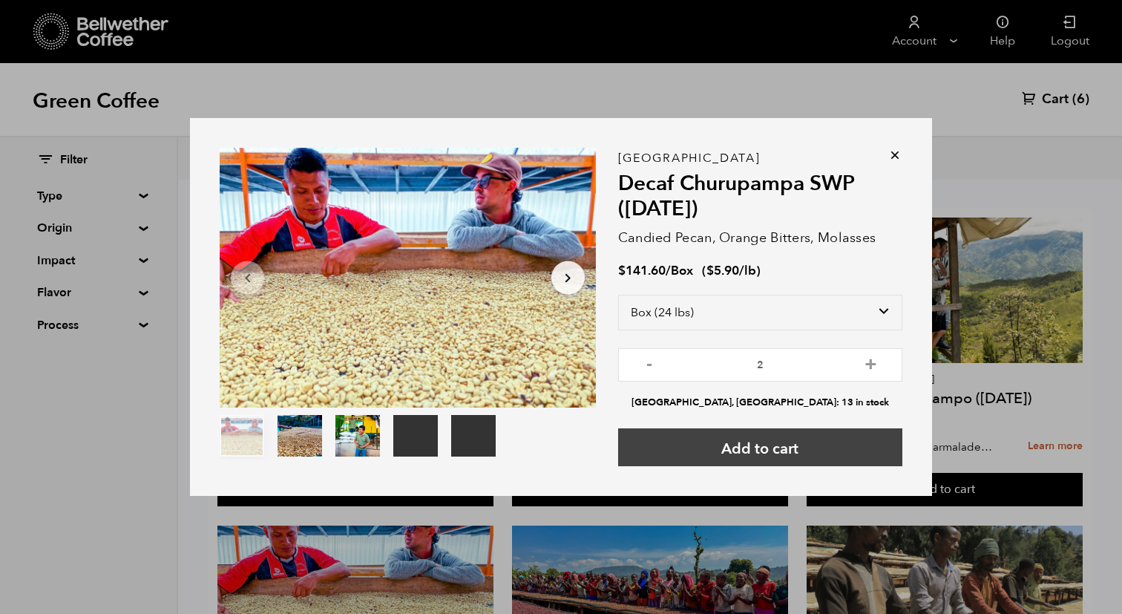
click at [822, 438] on button "Add to cart" at bounding box center [760, 447] width 284 height 38
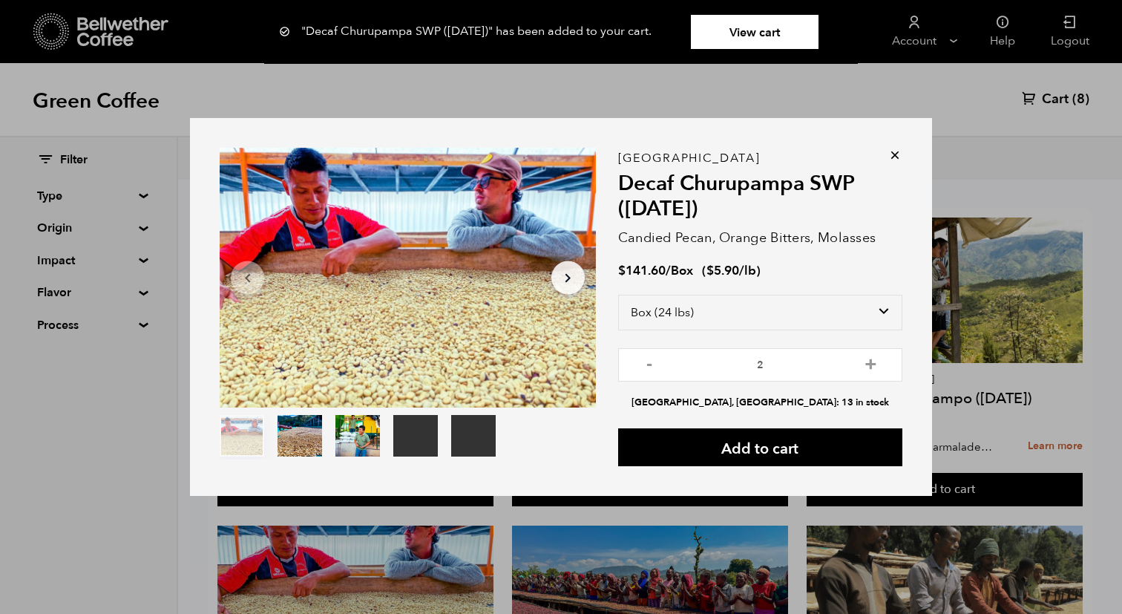
click at [900, 160] on icon at bounding box center [895, 155] width 15 height 15
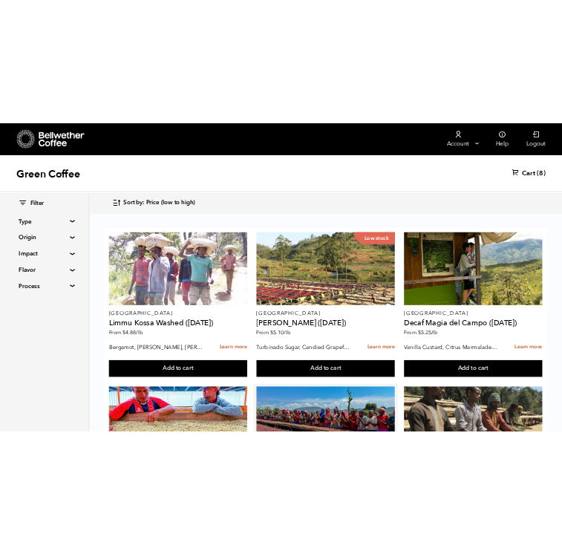
scroll to position [877, 0]
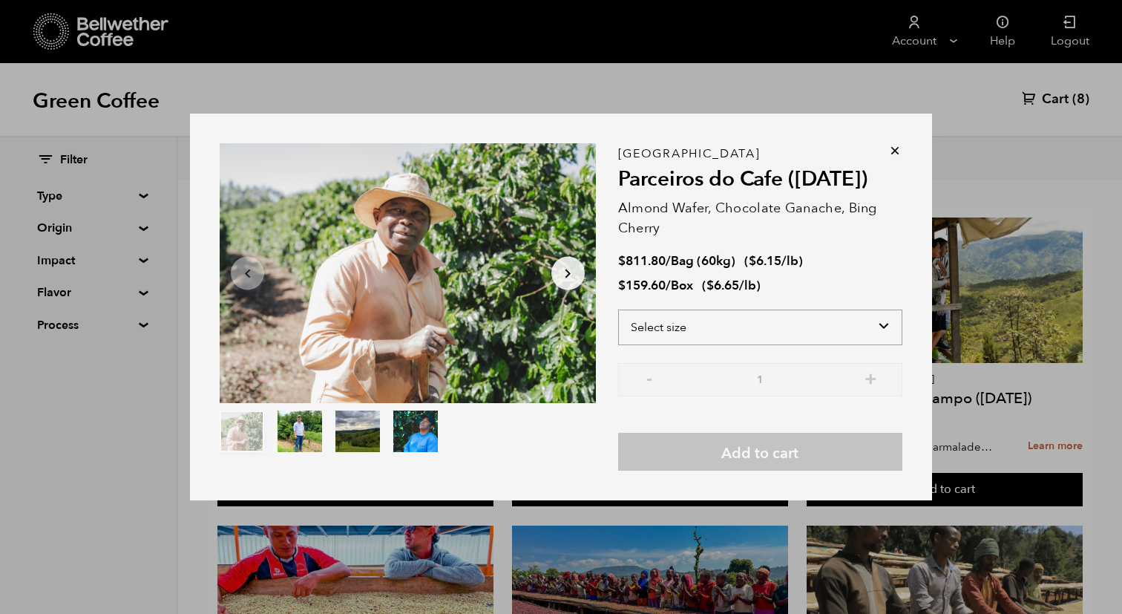
click at [829, 326] on select "Select size Bag (60kg) (132 lbs) Box (24 lbs)" at bounding box center [760, 328] width 284 height 36
click at [618, 310] on select "Select size Bag (60kg) (132 lbs) Box (24 lbs)" at bounding box center [760, 328] width 284 height 36
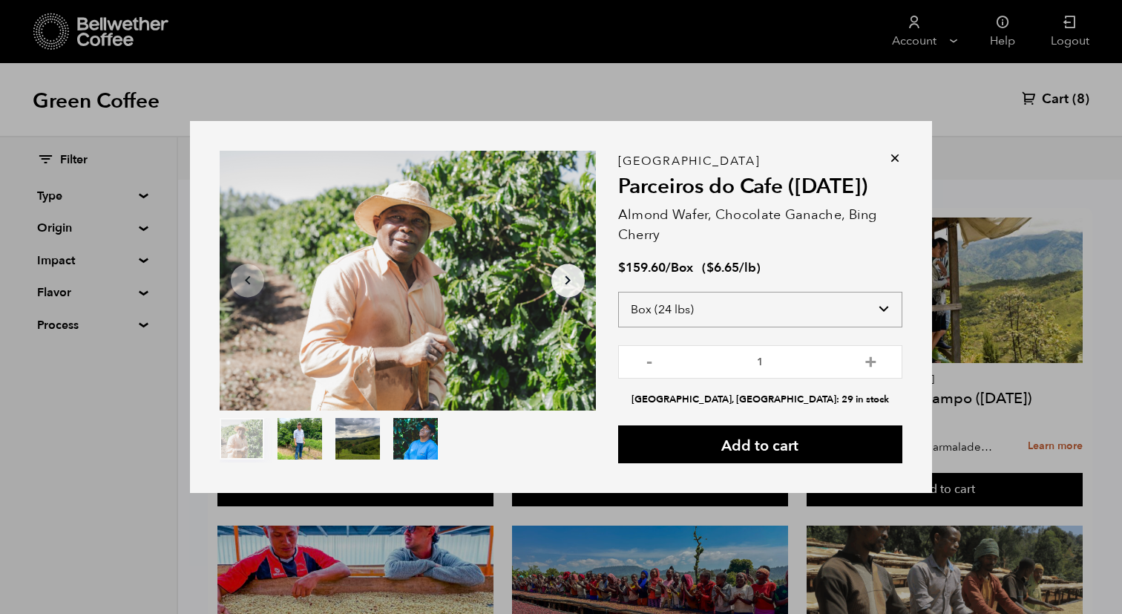
click at [880, 315] on select "Select size Bag (60kg) (132 lbs) Box (24 lbs)" at bounding box center [760, 310] width 284 height 36
click at [618, 292] on select "Select size Bag (60kg) (132 lbs) Box (24 lbs)" at bounding box center [760, 310] width 284 height 36
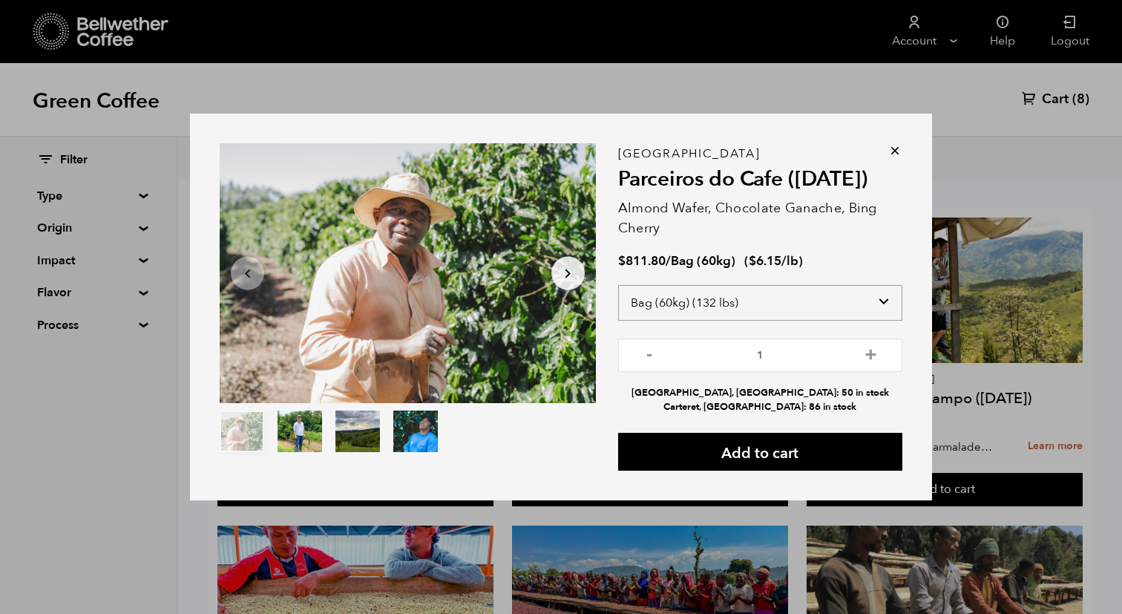
click at [865, 299] on select "Select size Bag (60kg) (132 lbs) Box (24 lbs)" at bounding box center [760, 303] width 284 height 36
select select "box"
click at [618, 292] on select "Select size Bag (60kg) (132 lbs) Box (24 lbs)" at bounding box center [760, 303] width 284 height 36
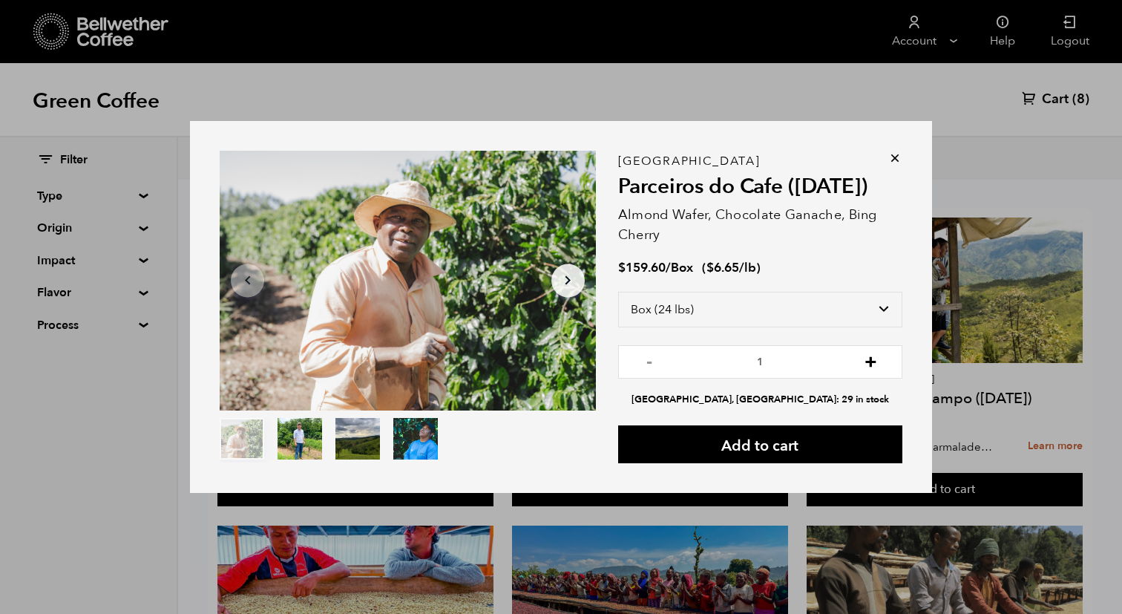
click at [873, 361] on button "+" at bounding box center [871, 360] width 19 height 15
click at [868, 367] on button "+" at bounding box center [871, 360] width 19 height 15
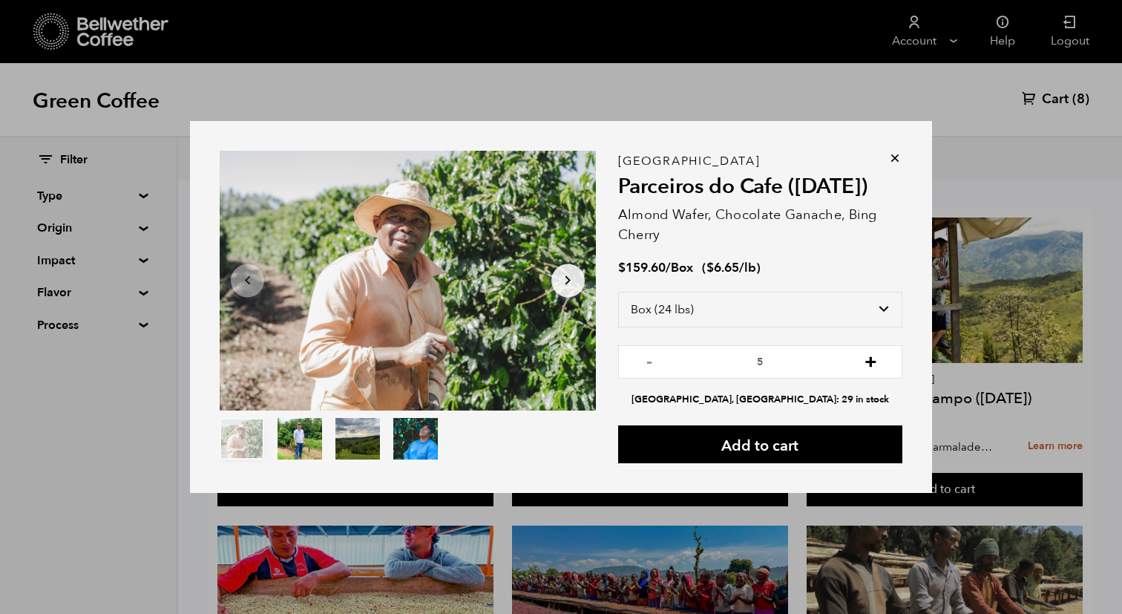
type input "6"
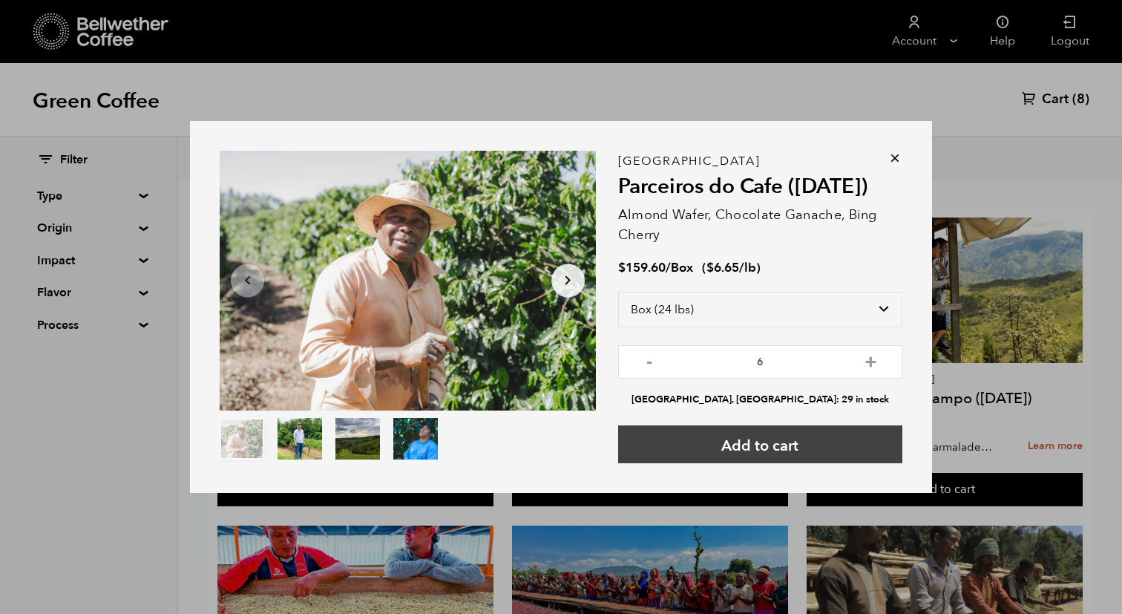
click at [848, 442] on button "Add to cart" at bounding box center [760, 444] width 284 height 38
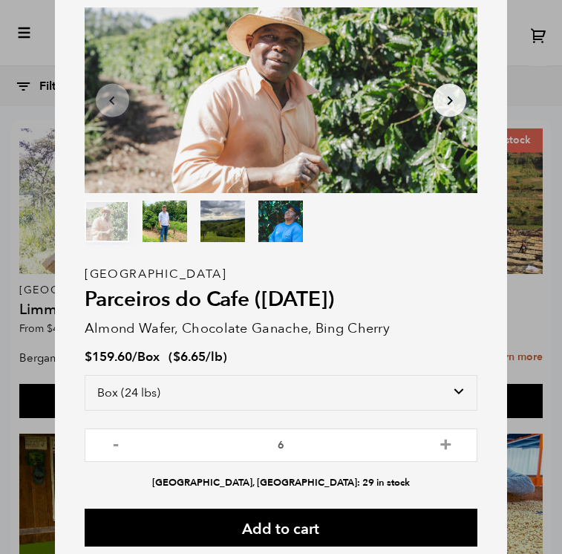
click at [528, 52] on div "Item 1 of 4 Arrow Left Arrow Right item 0 item 1 item 2 item 3 Item 1 of 4 "Par…" at bounding box center [281, 277] width 562 height 554
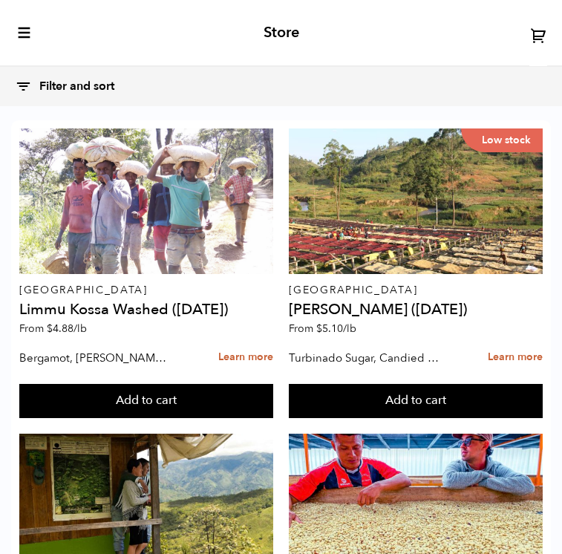
scroll to position [0, 0]
click at [26, 39] on icon "toggle-mobile-menu" at bounding box center [24, 32] width 15 height 15
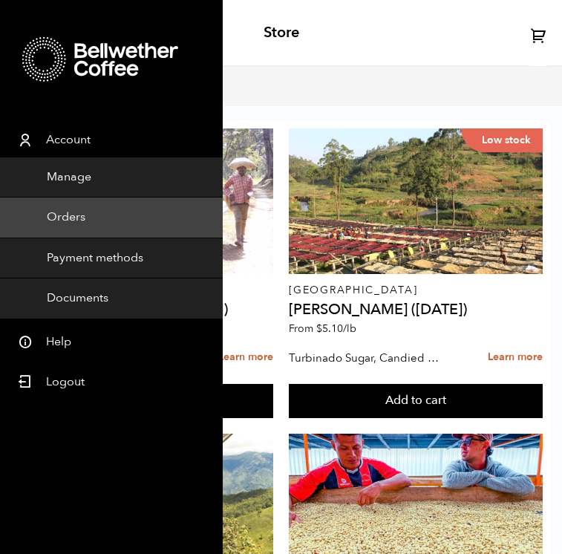
click at [116, 223] on link "Orders" at bounding box center [111, 217] width 223 height 41
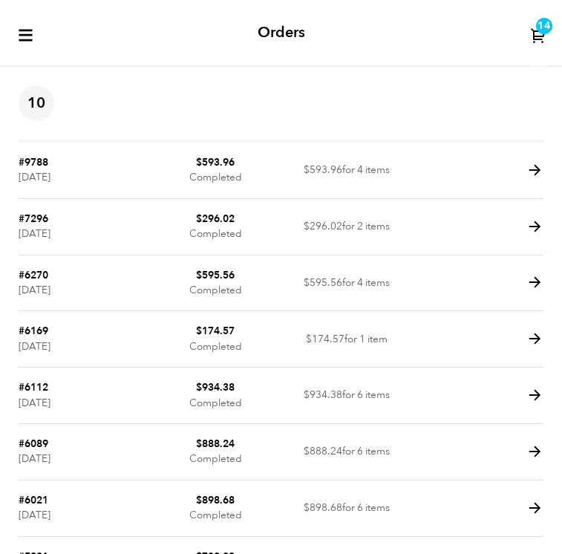
click at [539, 46] on link "14" at bounding box center [538, 33] width 18 height 66
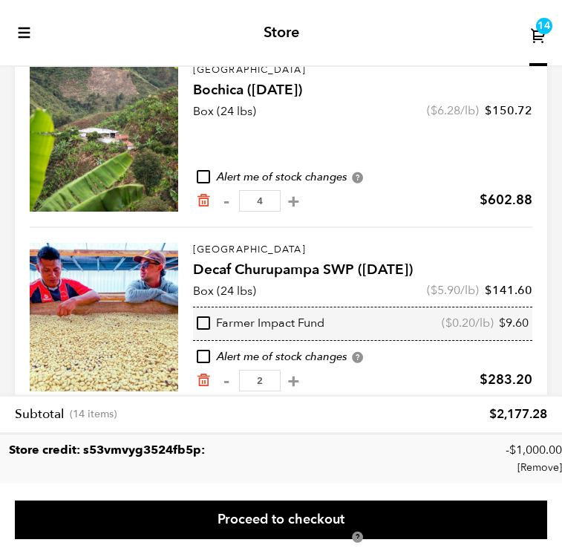
scroll to position [289, 0]
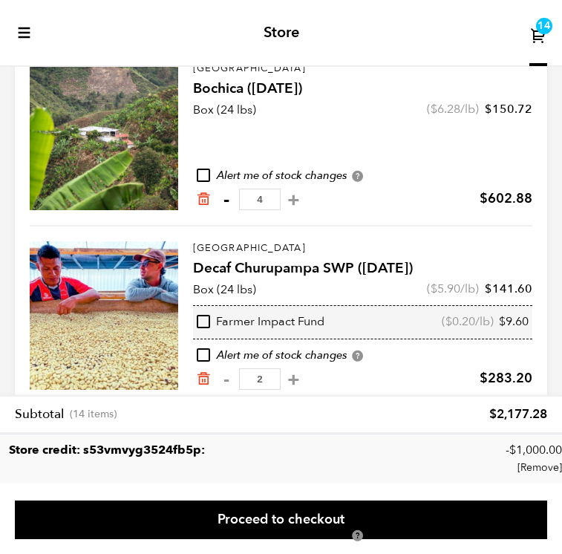
click at [229, 202] on button "-" at bounding box center [226, 199] width 19 height 15
type input "3"
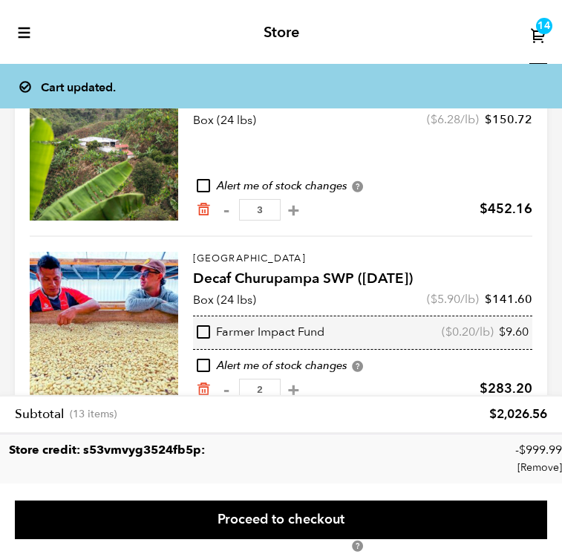
scroll to position [278, 0]
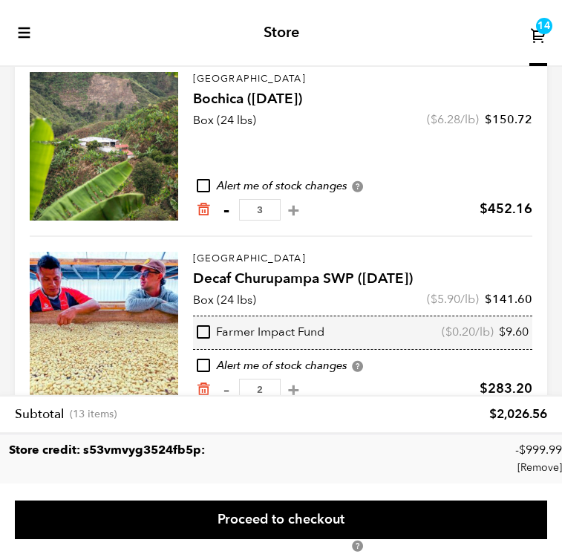
click at [224, 210] on button "-" at bounding box center [226, 210] width 19 height 15
type input "2"
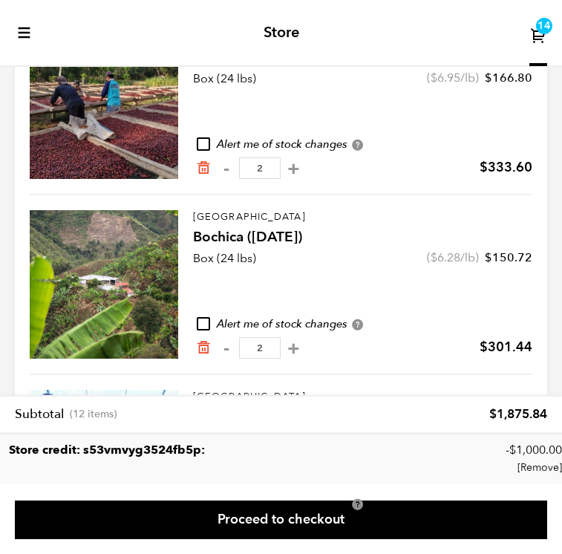
scroll to position [449, 0]
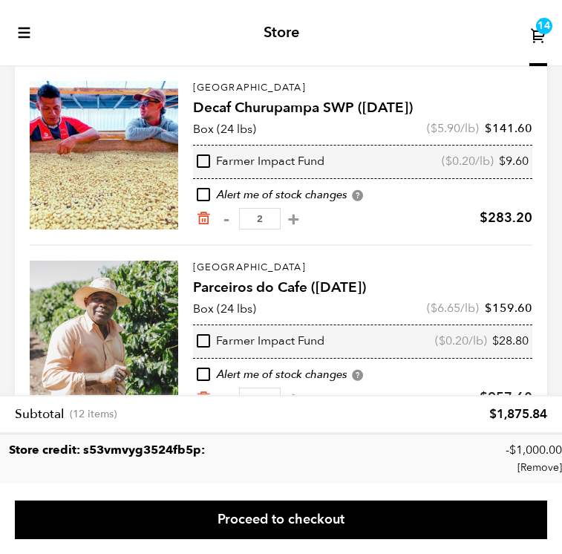
click at [255, 390] on input "6" at bounding box center [260, 398] width 42 height 22
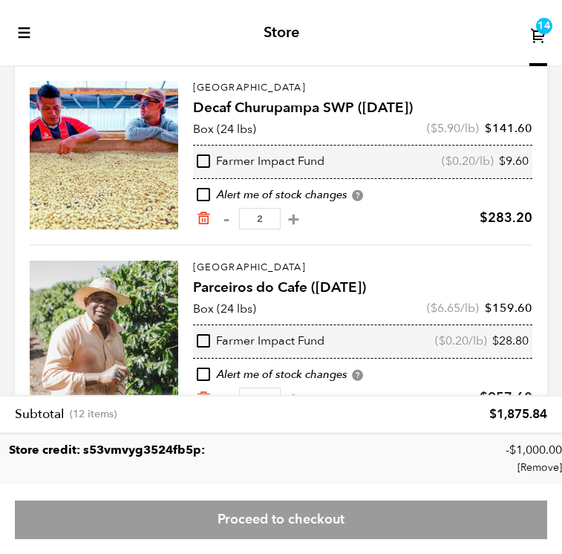
type input "4"
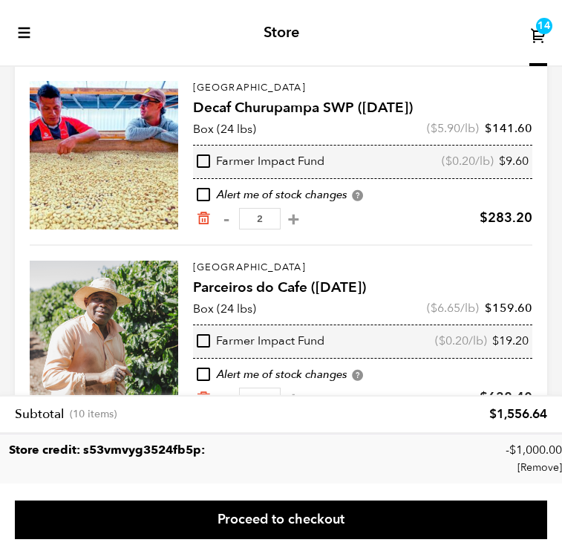
scroll to position [447, 0]
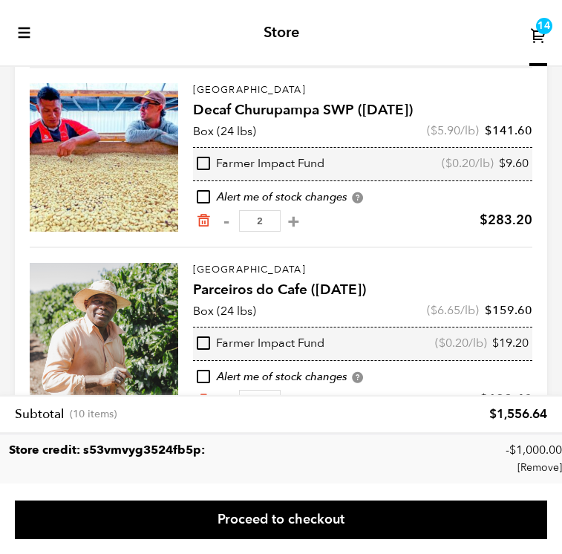
click at [263, 393] on input "4" at bounding box center [260, 401] width 42 height 22
click at [258, 391] on input "4" at bounding box center [260, 401] width 42 height 22
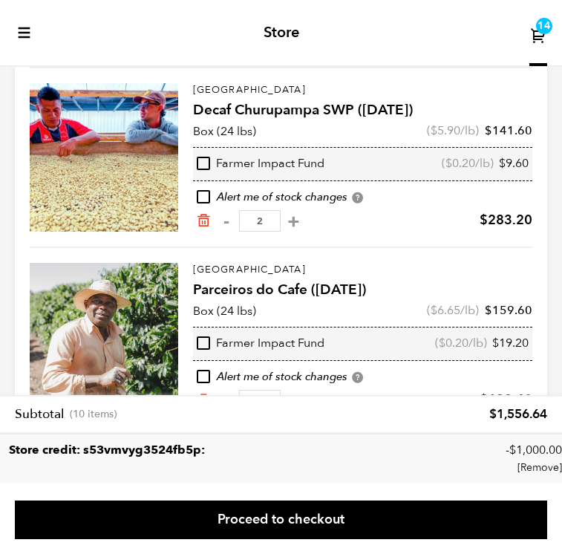
click at [258, 391] on input "4" at bounding box center [260, 401] width 42 height 22
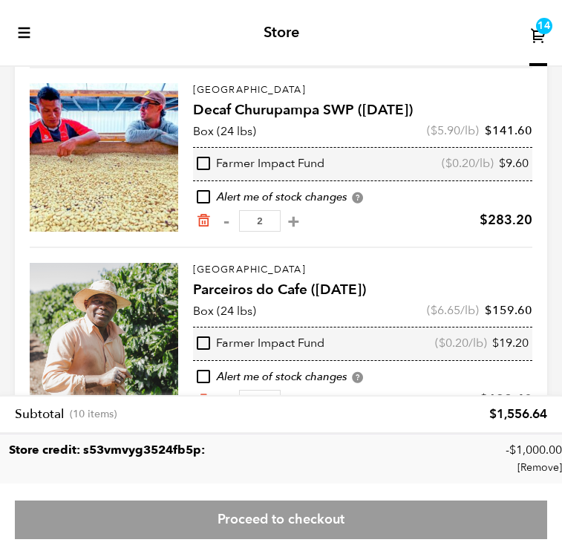
type input "3"
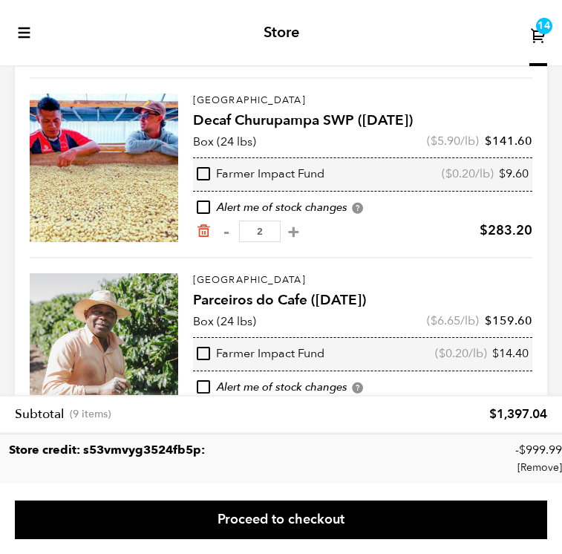
scroll to position [449, 0]
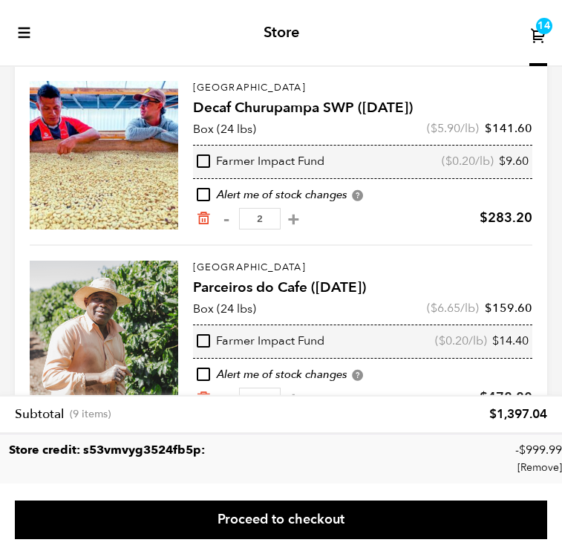
click at [267, 393] on input "3" at bounding box center [260, 398] width 42 height 22
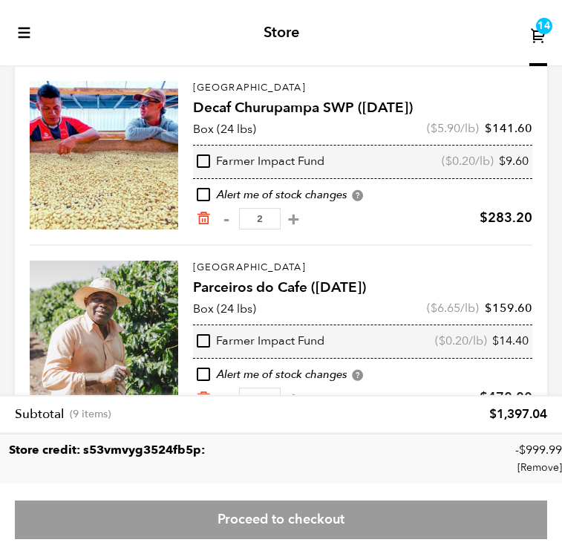
type input "1"
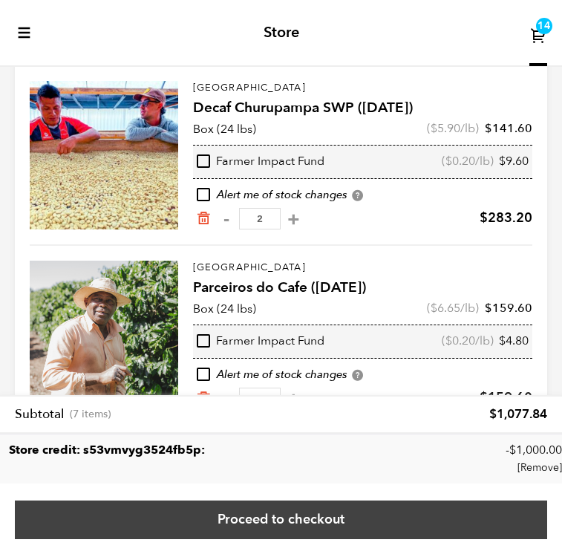
click at [287, 524] on link "Proceed to checkout" at bounding box center [281, 519] width 532 height 39
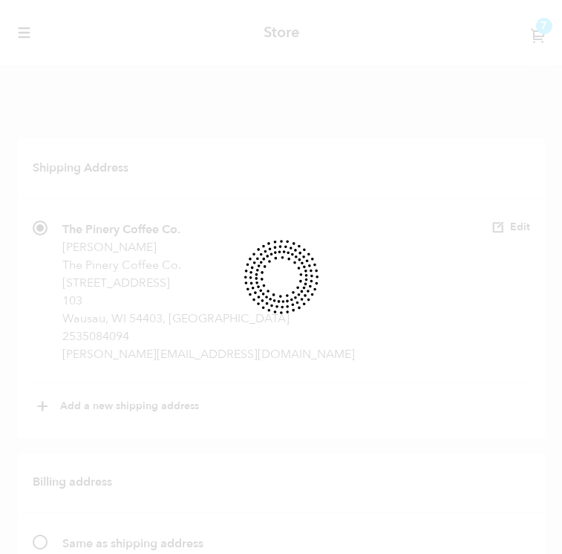
radio input "true"
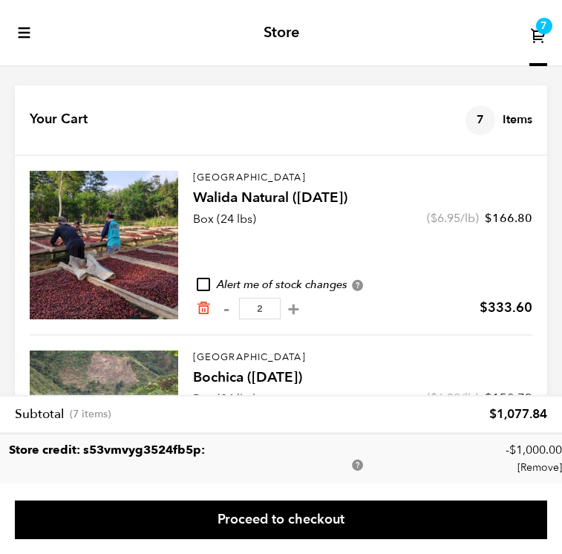
scroll to position [449, 0]
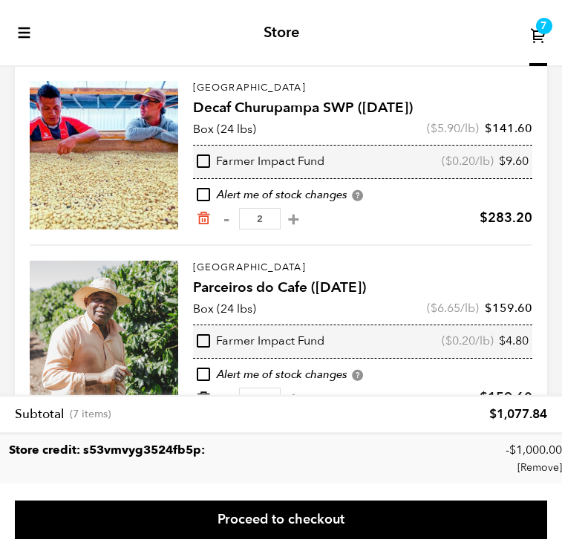
click at [207, 391] on icon "Remove from cart" at bounding box center [203, 397] width 15 height 15
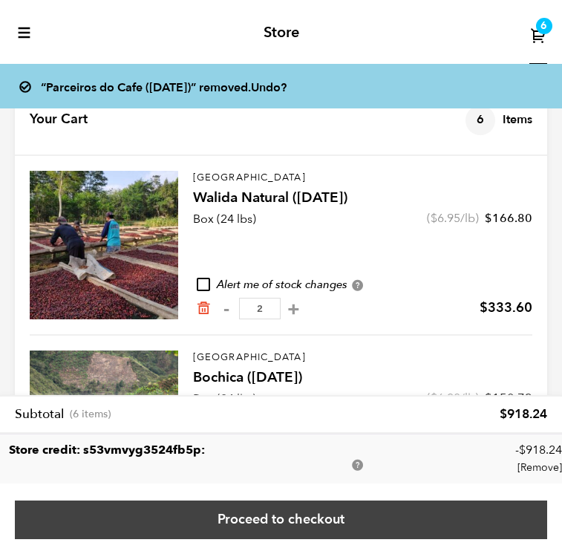
click at [260, 509] on link "Proceed to checkout" at bounding box center [281, 519] width 532 height 39
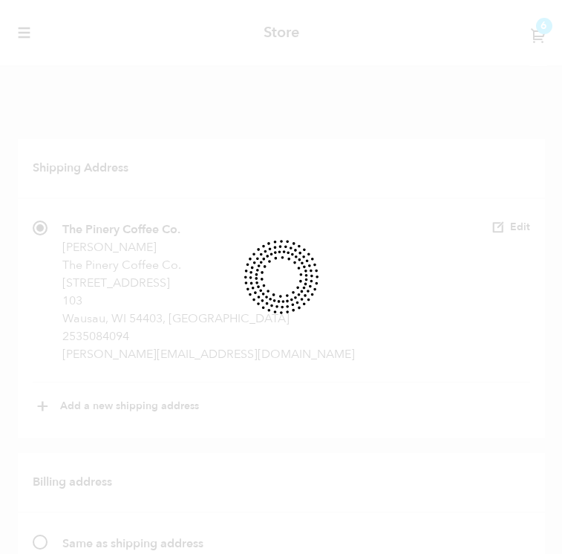
radio input "true"
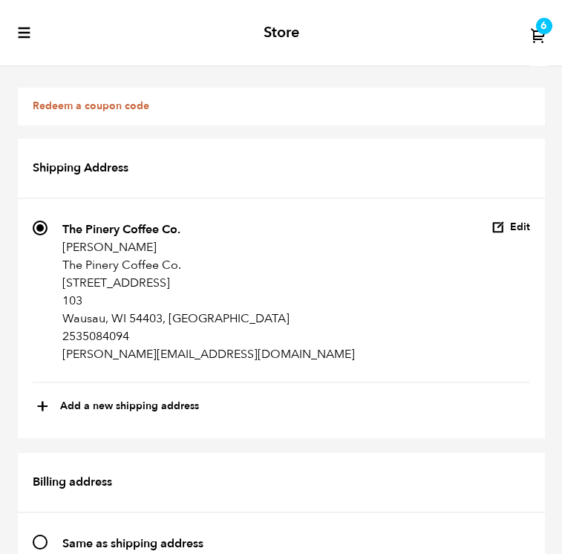
scroll to position [1582, 0]
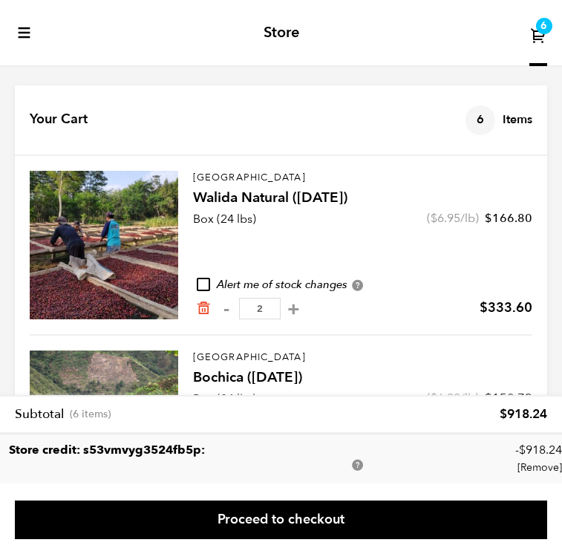
scroll to position [269, 0]
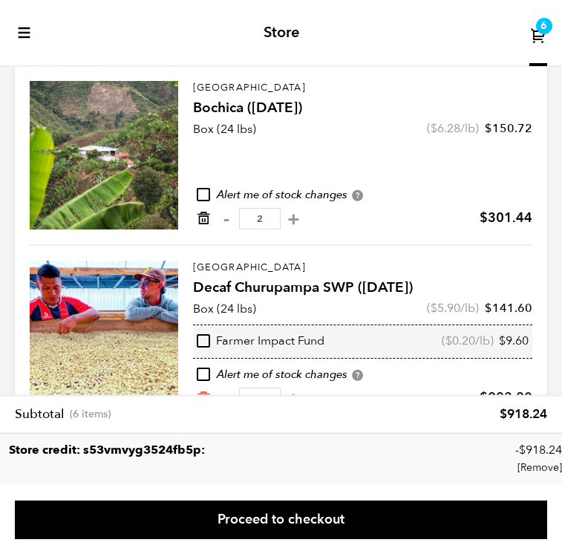
click at [205, 211] on icon "Remove from cart" at bounding box center [203, 218] width 15 height 15
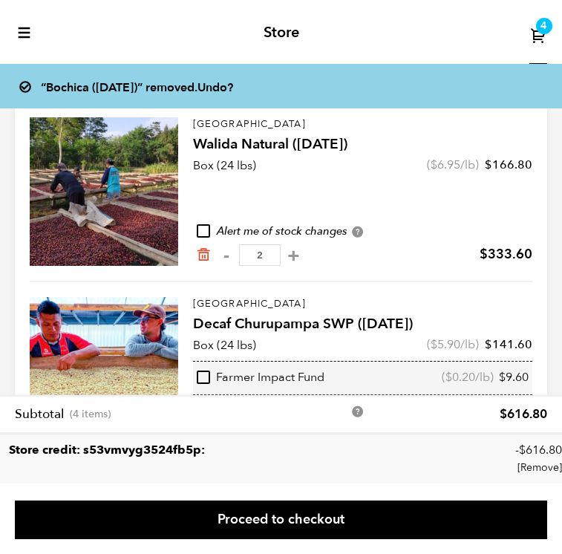
scroll to position [90, 0]
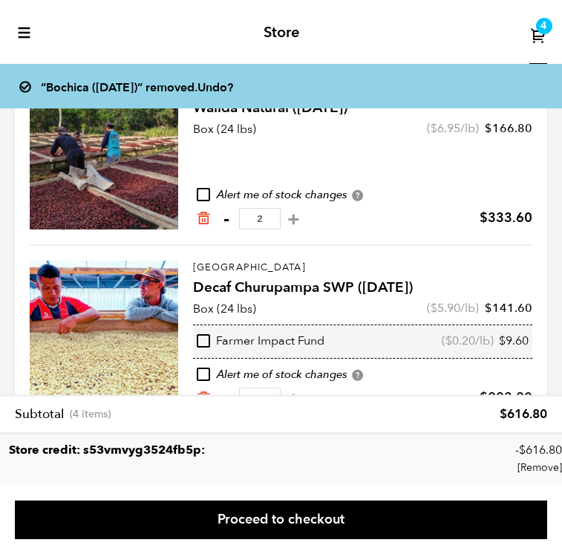
click at [222, 217] on button "-" at bounding box center [226, 219] width 19 height 15
type input "1"
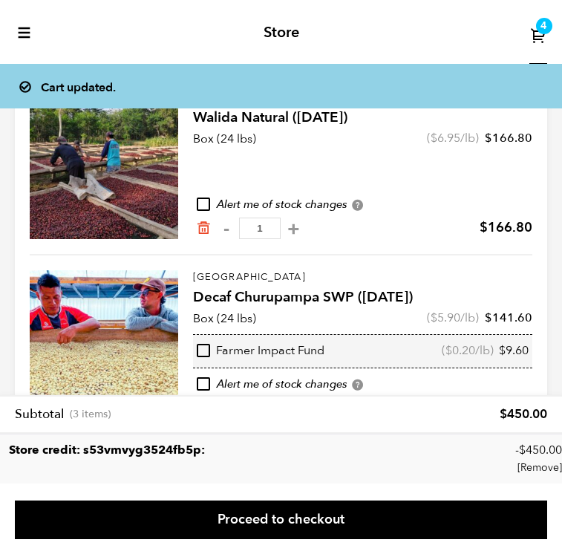
click at [24, 36] on icon "toggle-mobile-menu" at bounding box center [24, 32] width 15 height 15
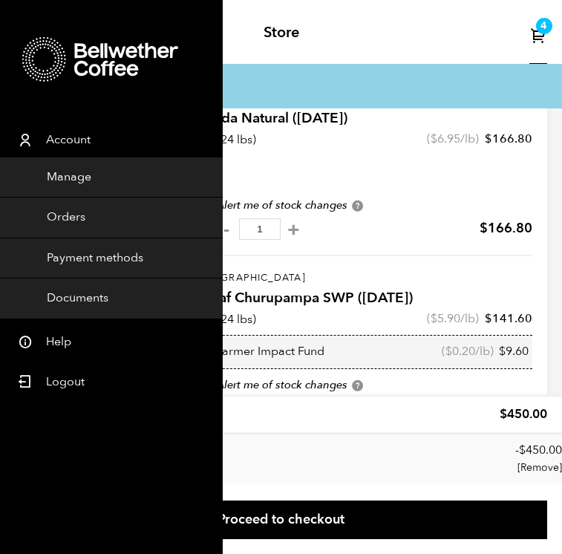
click at [289, 32] on h2 "Store" at bounding box center [282, 33] width 36 height 18
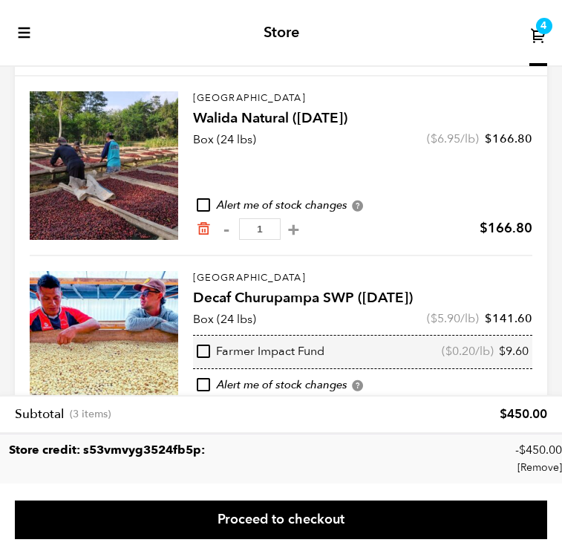
click at [24, 37] on icon "toggle-mobile-menu" at bounding box center [24, 32] width 15 height 15
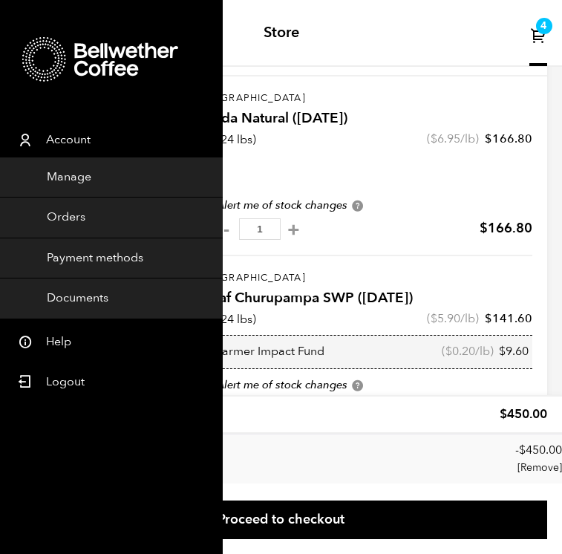
click at [77, 137] on link "Account" at bounding box center [105, 137] width 210 height 40
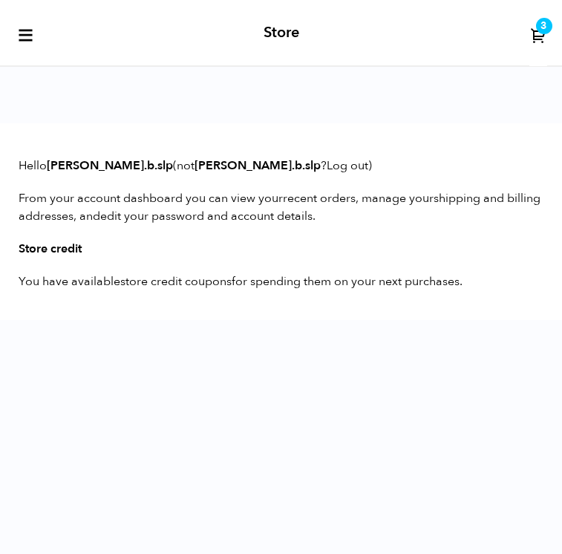
click at [125, 60] on div "Store 3" at bounding box center [281, 33] width 562 height 67
click at [24, 36] on icon "toggle-mobile-menu" at bounding box center [25, 35] width 17 height 17
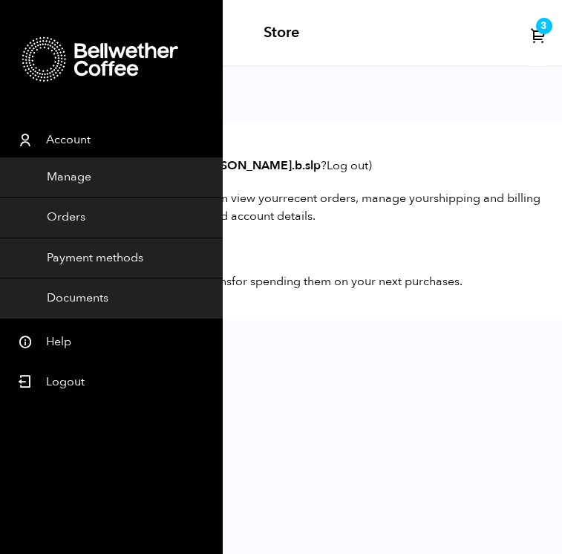
click at [85, 54] on icon at bounding box center [126, 59] width 104 height 33
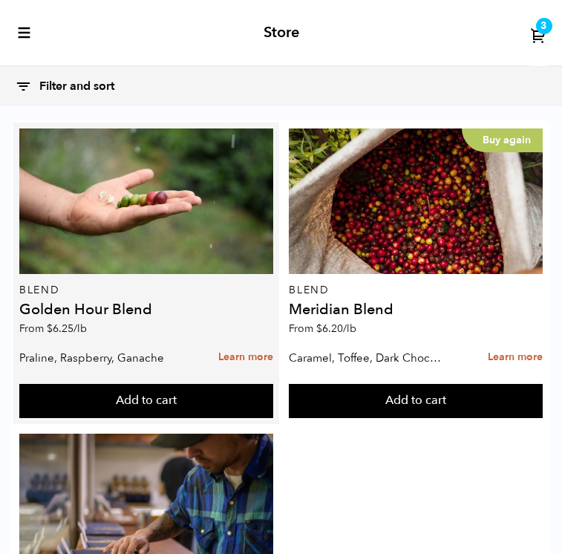
scroll to position [373, 0]
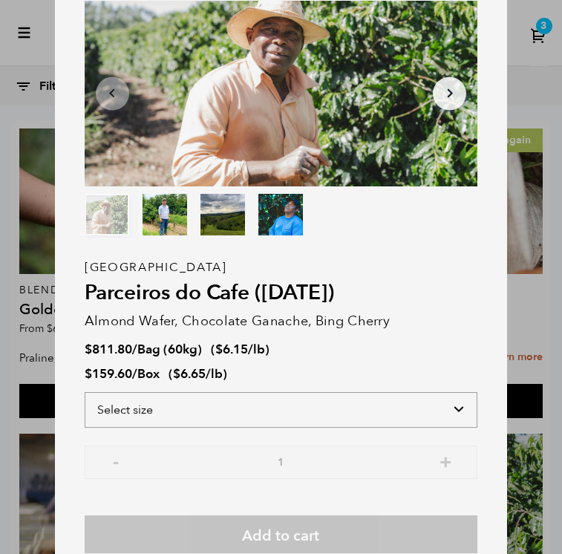
click at [447, 407] on select "Select size Bag (60kg) (132 lbs) Box (24 lbs)" at bounding box center [281, 410] width 393 height 36
select select "box"
click at [85, 392] on select "Select size Bag (60kg) (132 lbs) Box (24 lbs)" at bounding box center [281, 410] width 393 height 36
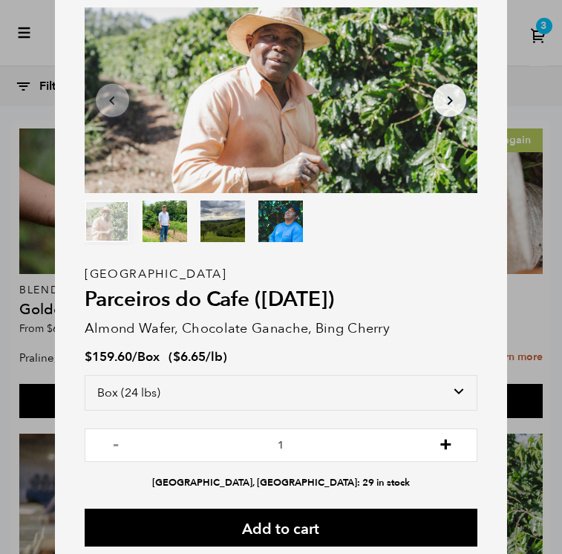
click at [444, 450] on button "+" at bounding box center [445, 443] width 19 height 15
type input "4"
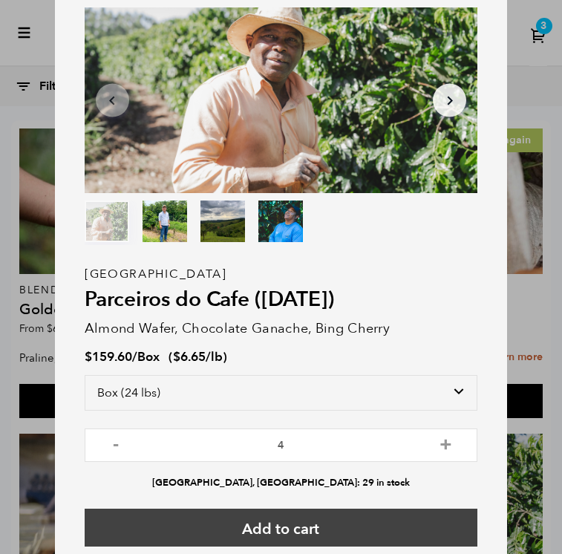
click at [333, 530] on button "Add to cart" at bounding box center [281, 527] width 393 height 38
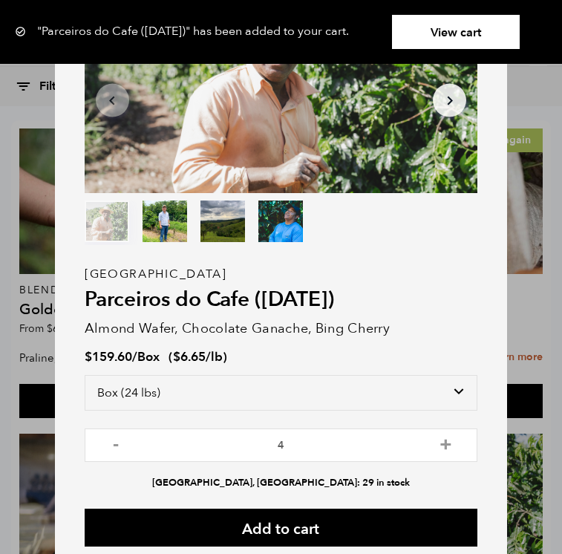
click at [546, 159] on div "Item 1 of 4 Arrow Left Arrow Right item 0 item 1 item 2 item 3 Item 1 of 4 "Par…" at bounding box center [281, 277] width 562 height 554
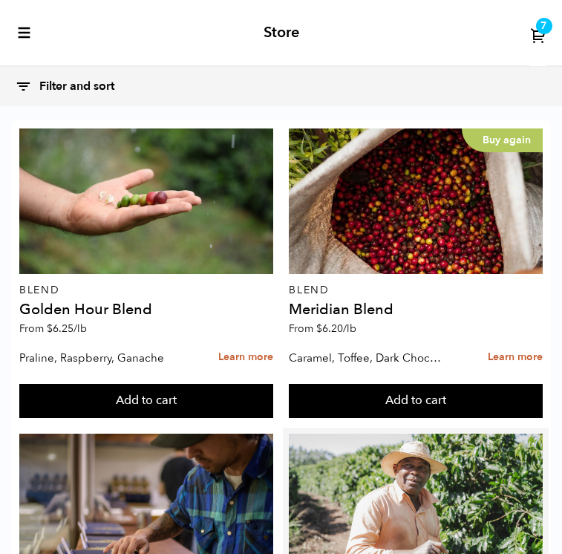
scroll to position [1288, 0]
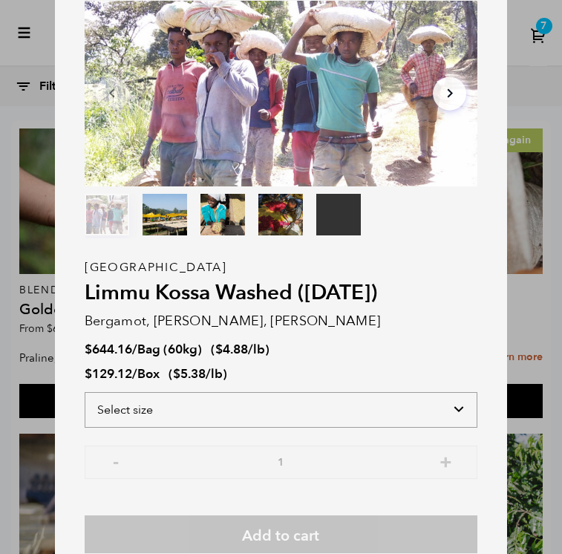
click at [441, 408] on select "Select size Bag (60kg) (132 lbs) Box (24 lbs)" at bounding box center [281, 410] width 393 height 36
select select "box"
click at [85, 392] on select "Select size Bag (60kg) (132 lbs) Box (24 lbs)" at bounding box center [281, 410] width 393 height 36
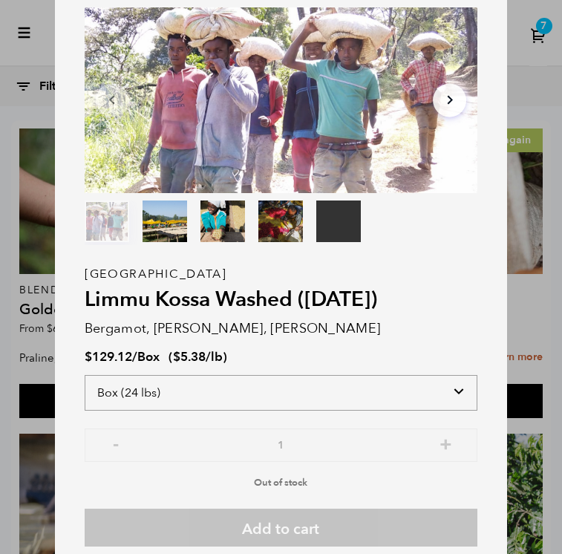
click at [462, 395] on select "Select size Bag (60kg) (132 lbs) Box (24 lbs)" at bounding box center [281, 393] width 393 height 36
click at [85, 375] on select "Select size Bag (60kg) (132 lbs) Box (24 lbs)" at bounding box center [281, 393] width 393 height 36
click at [538, 243] on div "Your browser does not support the video tag. Item 1 of 5 Your browser does not …" at bounding box center [281, 277] width 562 height 554
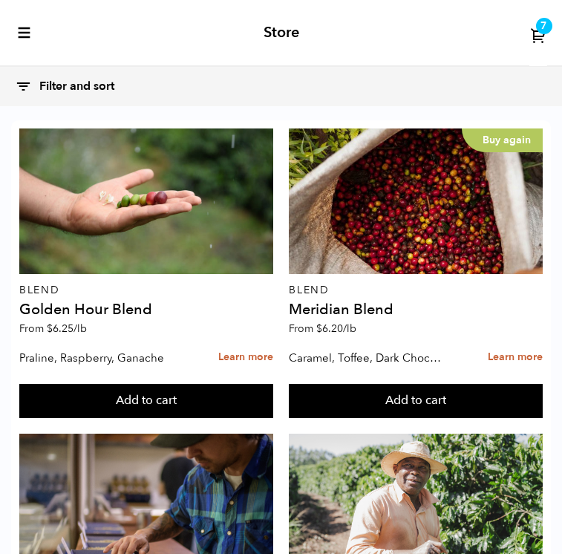
scroll to position [1505, 0]
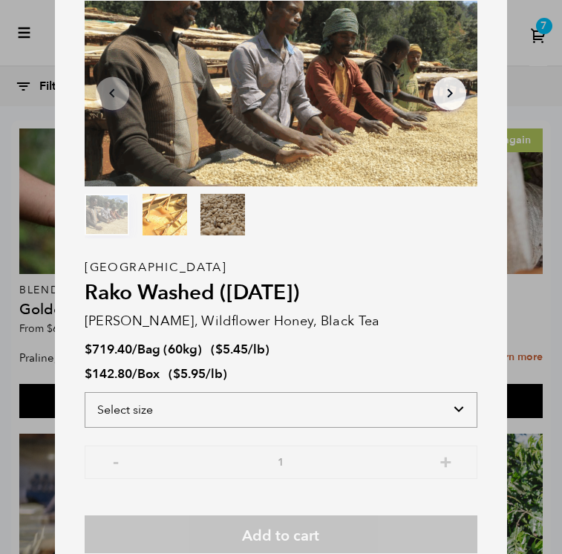
click at [301, 416] on select "Select size Bag (60kg) (132 lbs) Box (24 lbs)" at bounding box center [281, 410] width 393 height 36
select select "box"
click at [85, 392] on select "Select size Bag (60kg) (132 lbs) Box (24 lbs)" at bounding box center [281, 410] width 393 height 36
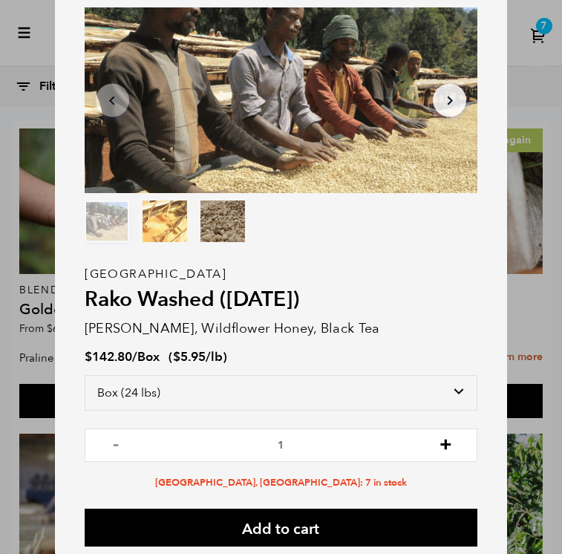
click at [447, 450] on button "+" at bounding box center [445, 443] width 19 height 15
type input "3"
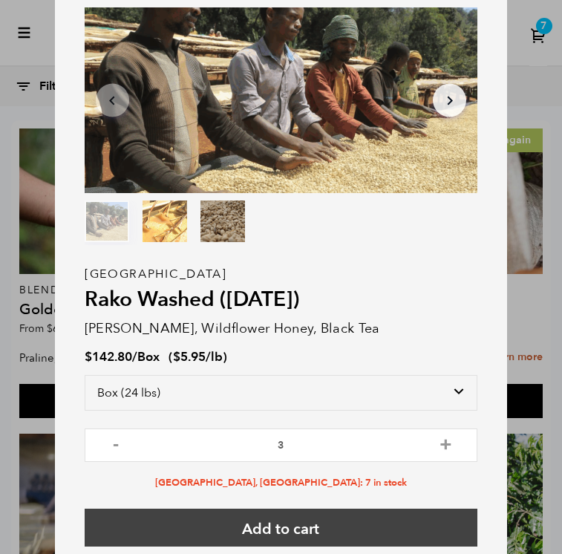
click at [373, 520] on button "Add to cart" at bounding box center [281, 527] width 393 height 38
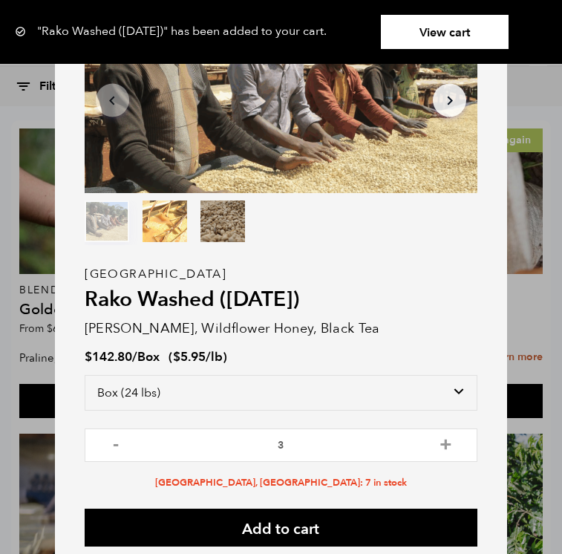
click at [491, 45] on link "View cart" at bounding box center [445, 32] width 128 height 34
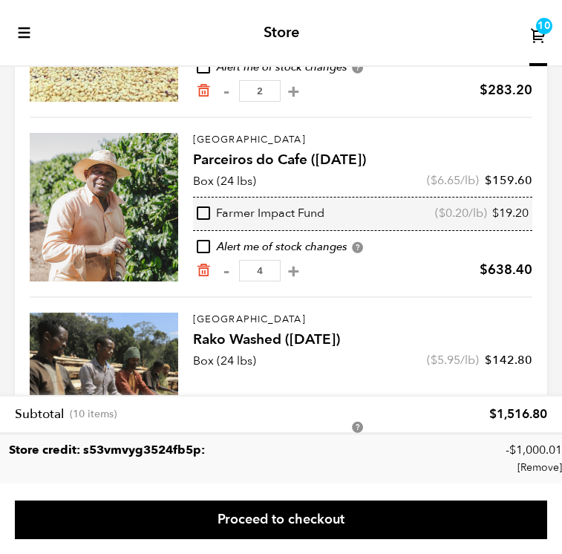
scroll to position [449, 0]
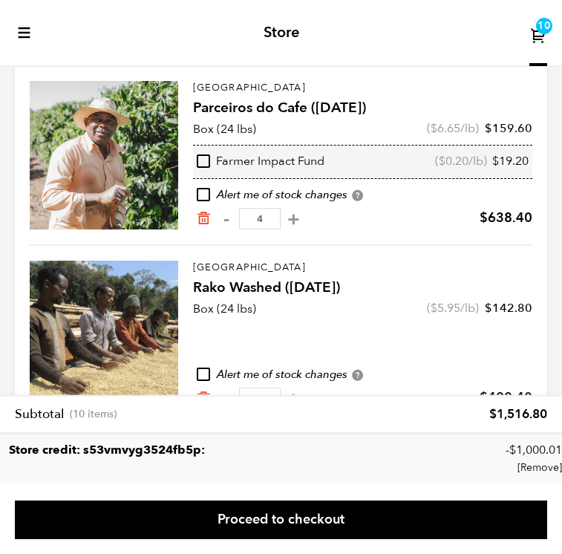
click at [260, 217] on input "4" at bounding box center [260, 219] width 42 height 22
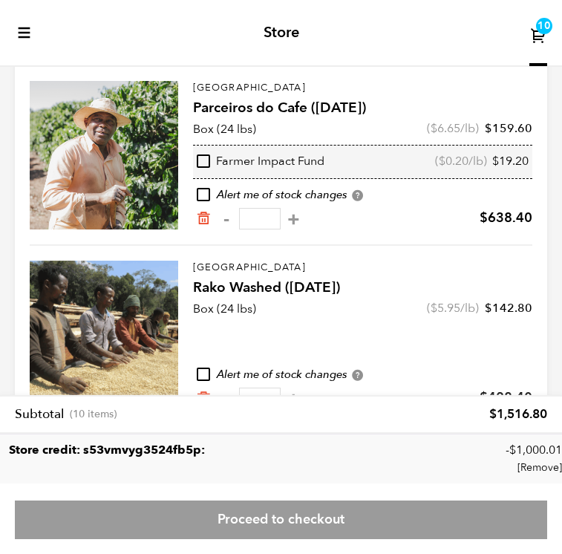
type input "2"
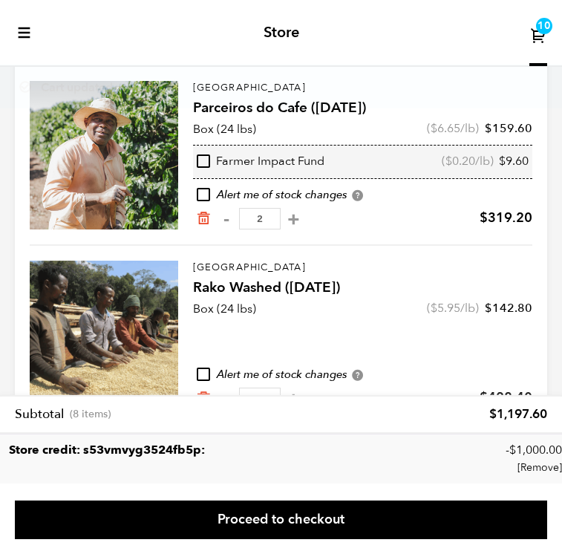
click at [267, 387] on input "3" at bounding box center [260, 398] width 42 height 22
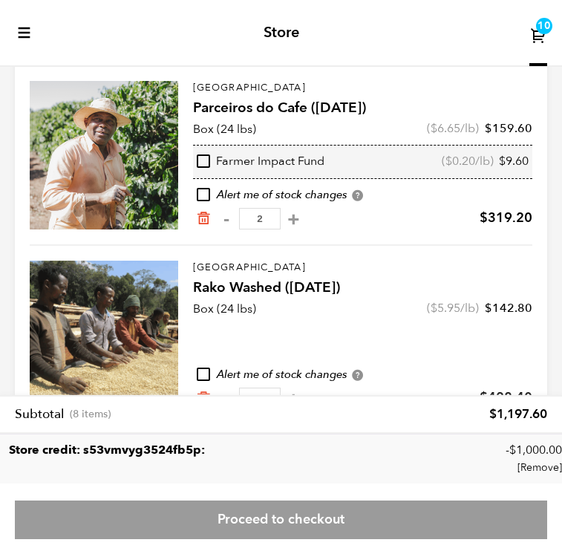
type input "2"
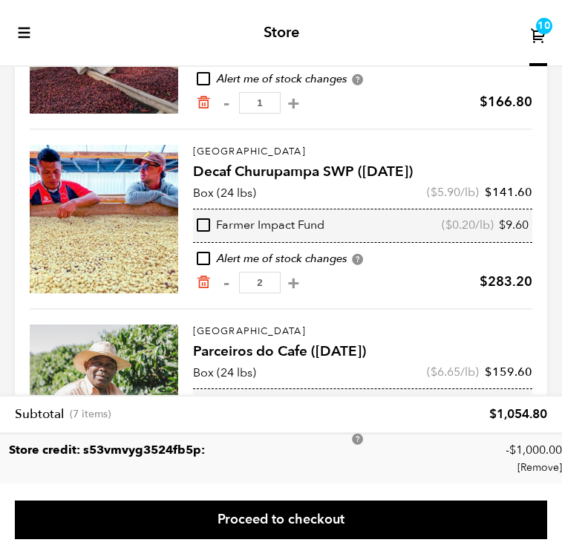
scroll to position [194, 0]
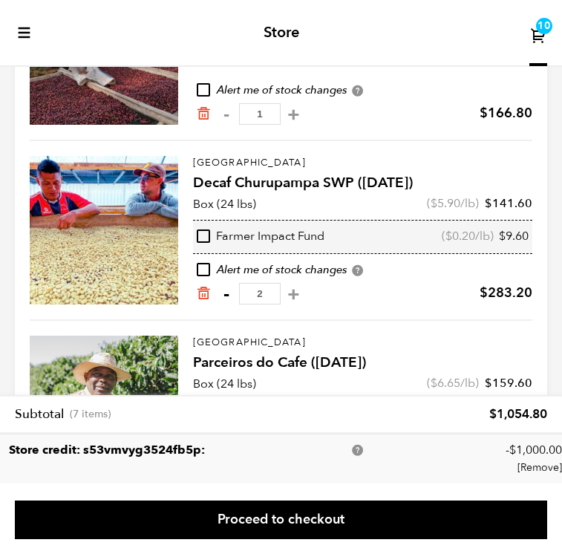
click at [229, 293] on button "-" at bounding box center [226, 294] width 19 height 15
type input "1"
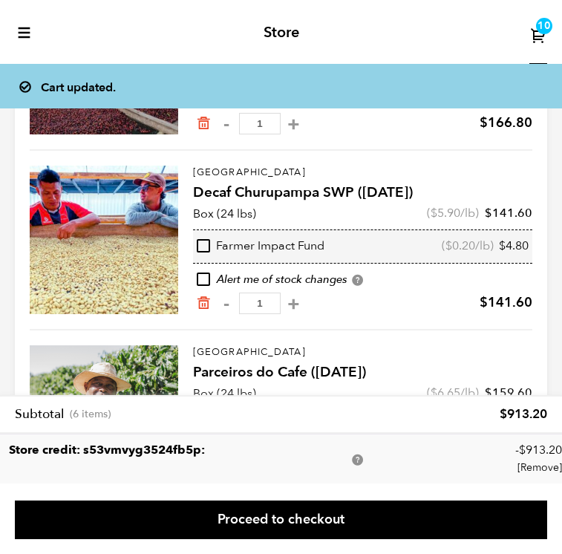
scroll to position [184, 0]
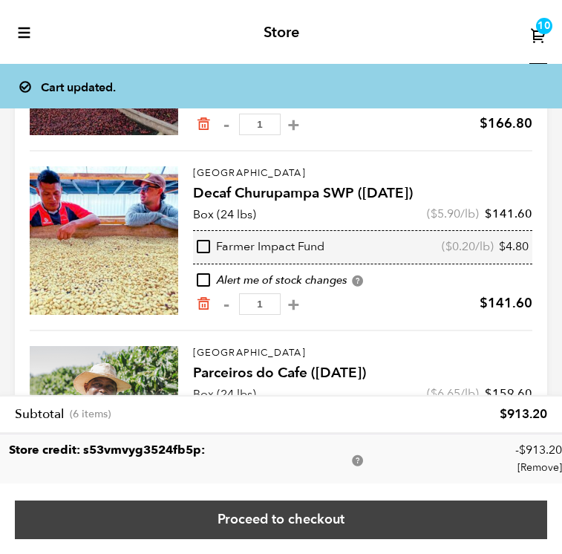
click at [247, 506] on link "Proceed to checkout" at bounding box center [281, 519] width 532 height 39
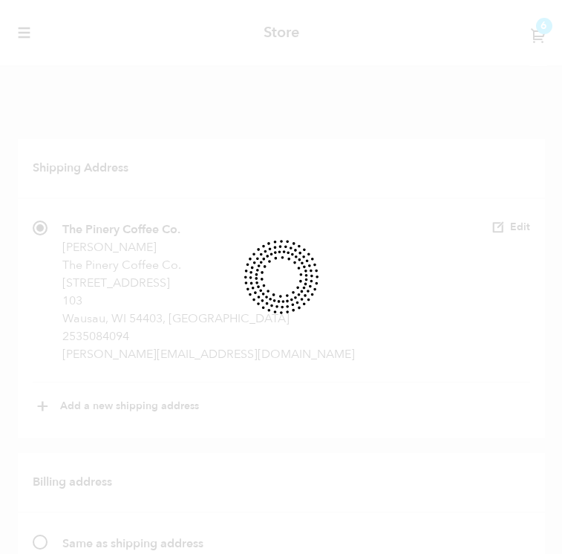
radio input "true"
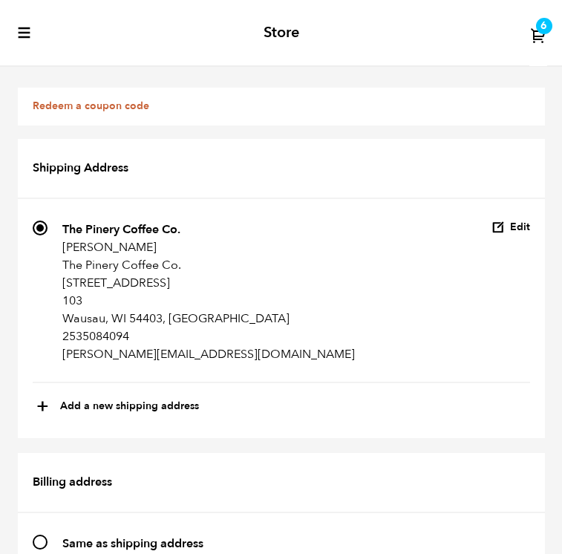
scroll to position [1770, 0]
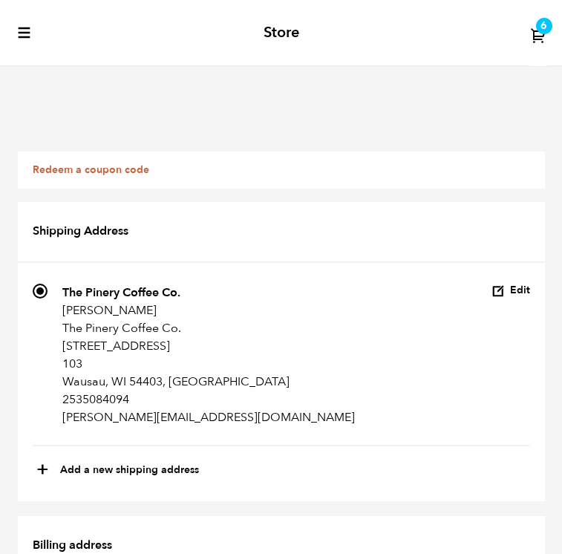
scroll to position [1848, 0]
